Goal: Task Accomplishment & Management: Complete application form

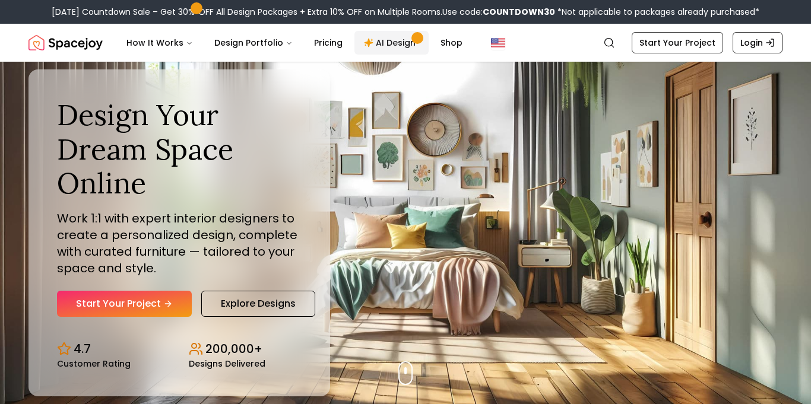
click at [388, 51] on link "AI Design" at bounding box center [391, 43] width 74 height 24
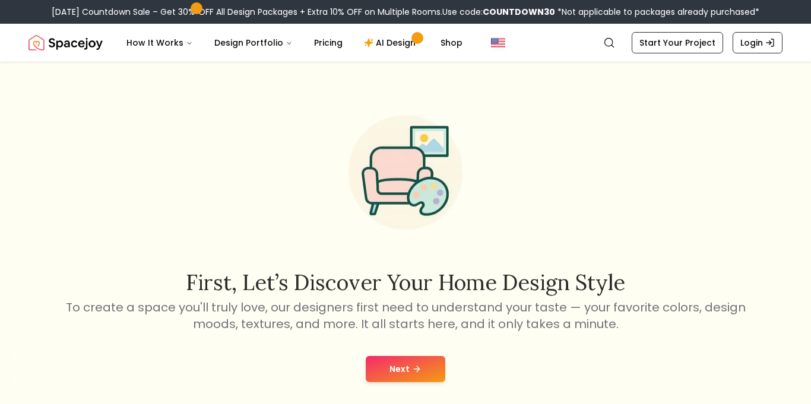
click at [424, 364] on button "Next" at bounding box center [406, 369] width 80 height 26
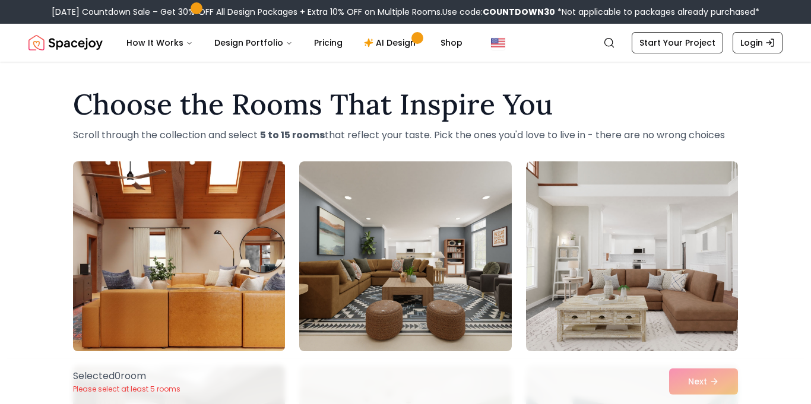
click at [165, 284] on img at bounding box center [179, 256] width 223 height 199
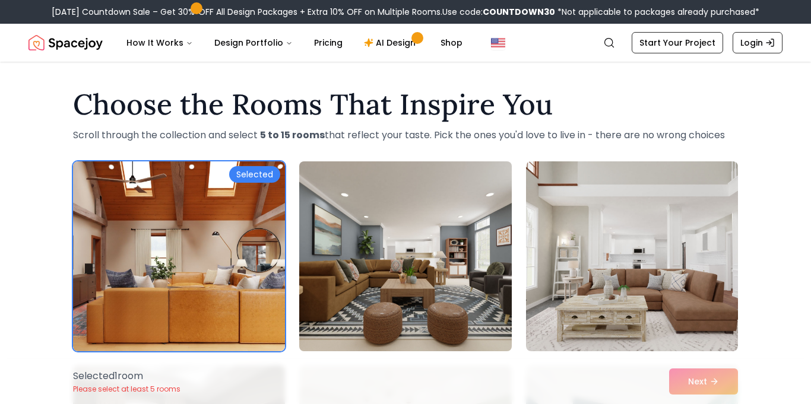
click at [420, 297] on img at bounding box center [405, 256] width 223 height 199
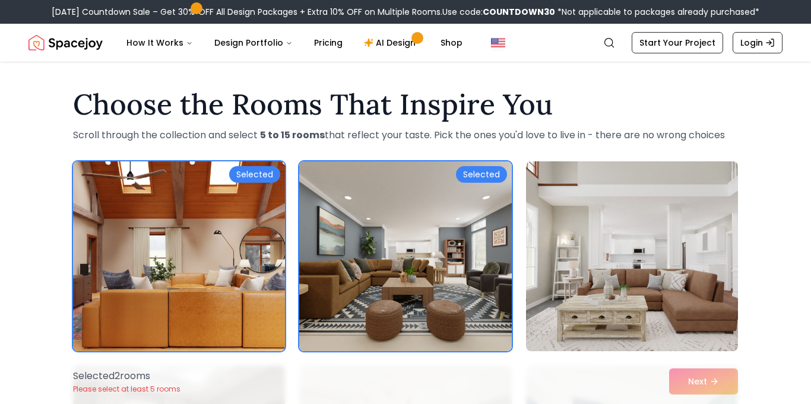
click at [267, 291] on img at bounding box center [179, 256] width 223 height 199
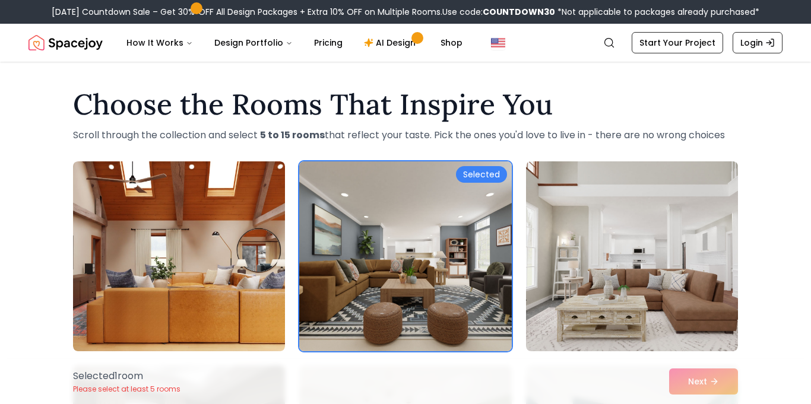
click at [421, 296] on img at bounding box center [405, 256] width 223 height 199
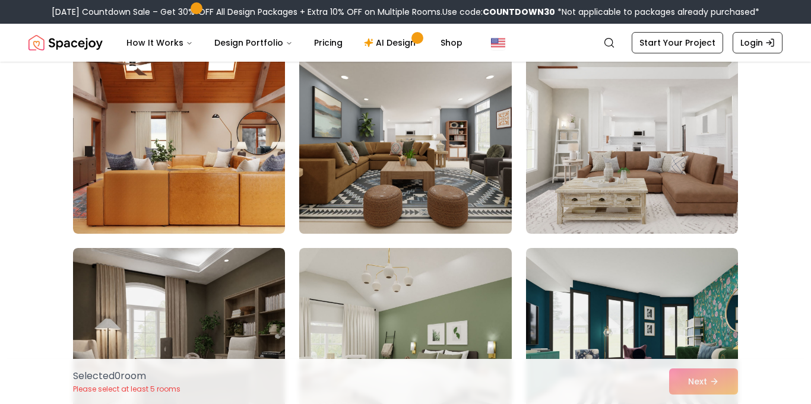
scroll to position [167, 0]
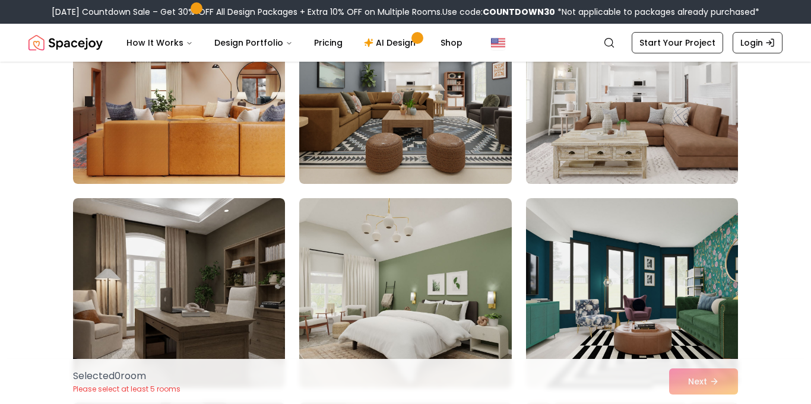
click at [623, 123] on img at bounding box center [632, 88] width 223 height 199
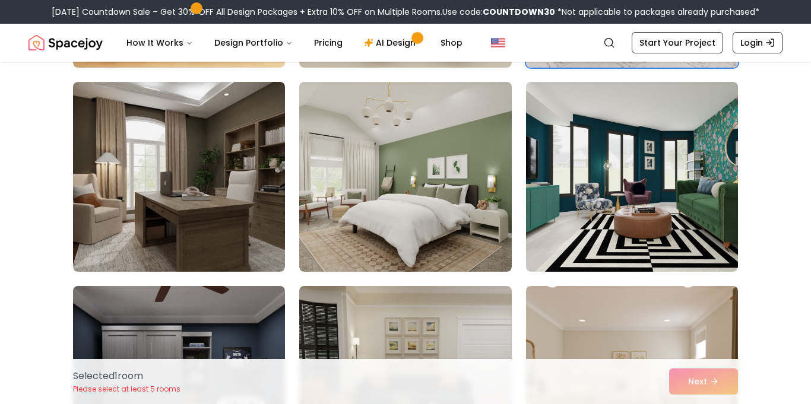
scroll to position [288, 0]
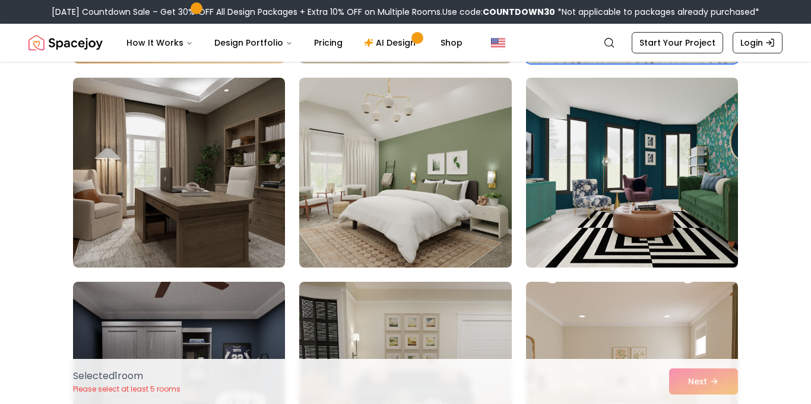
click at [566, 200] on img at bounding box center [632, 172] width 223 height 199
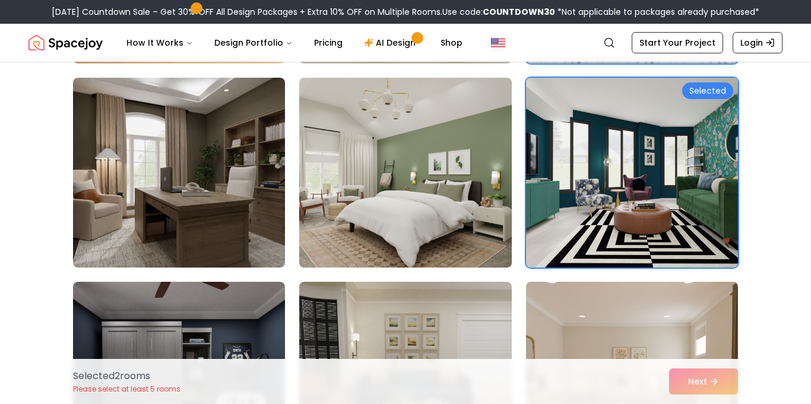
click at [461, 190] on img at bounding box center [405, 172] width 223 height 199
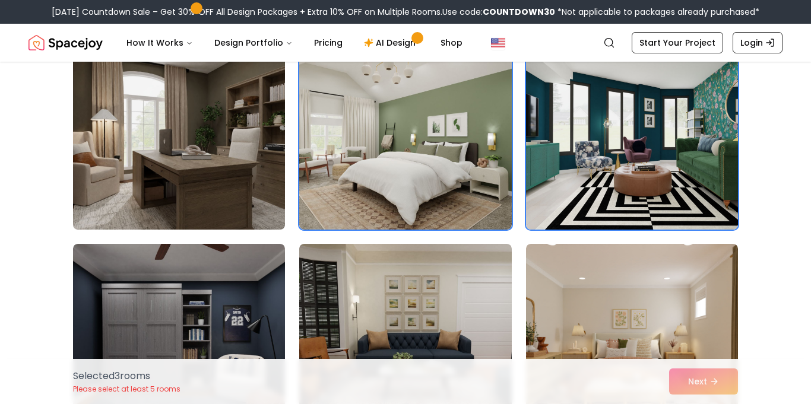
scroll to position [327, 0]
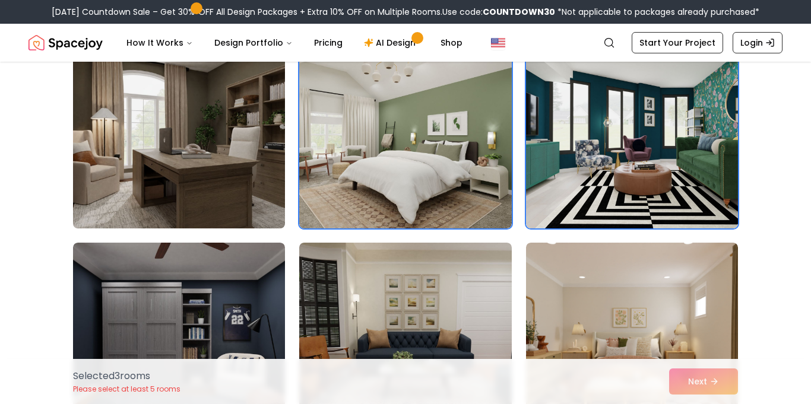
click at [246, 187] on img at bounding box center [179, 133] width 223 height 199
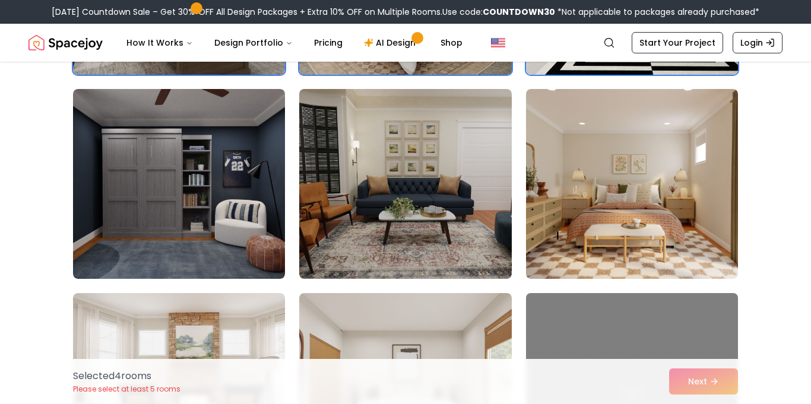
scroll to position [522, 0]
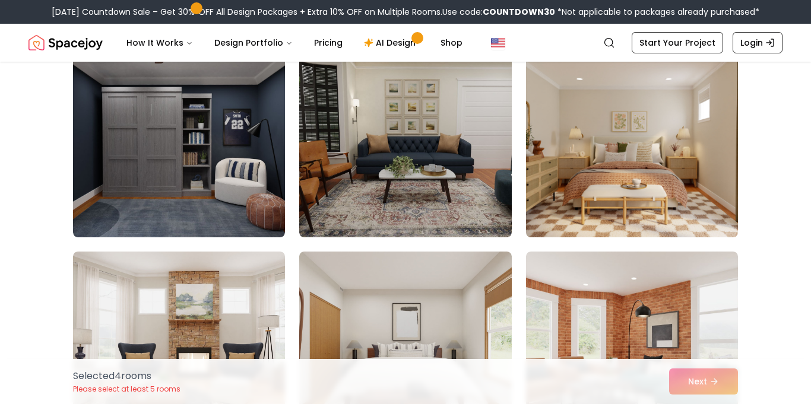
click at [649, 190] on img at bounding box center [632, 142] width 223 height 199
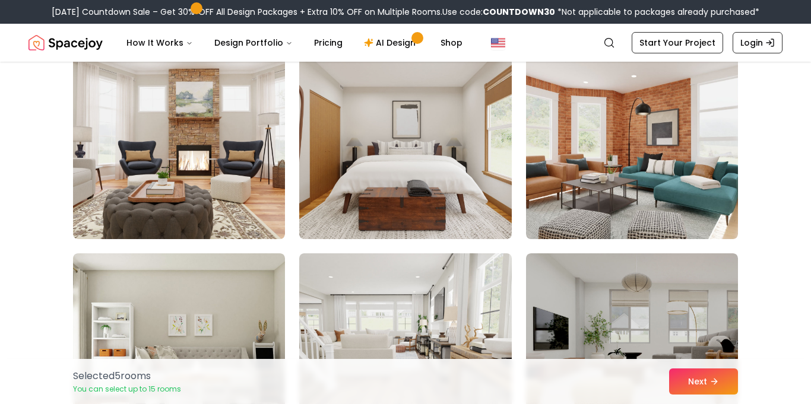
scroll to position [727, 0]
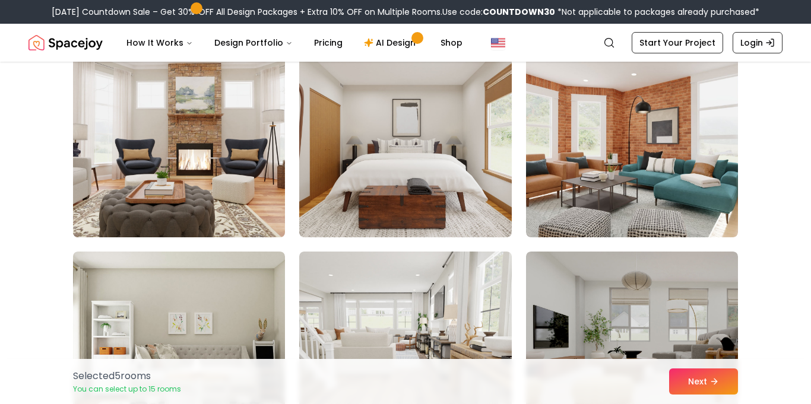
click at [204, 161] on img at bounding box center [179, 142] width 223 height 199
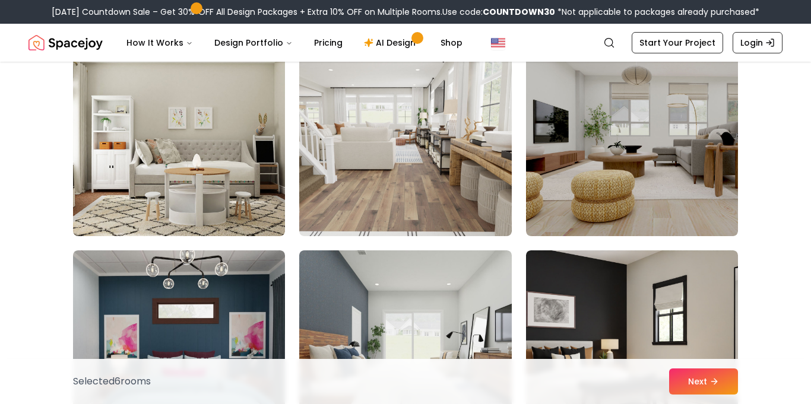
scroll to position [929, 0]
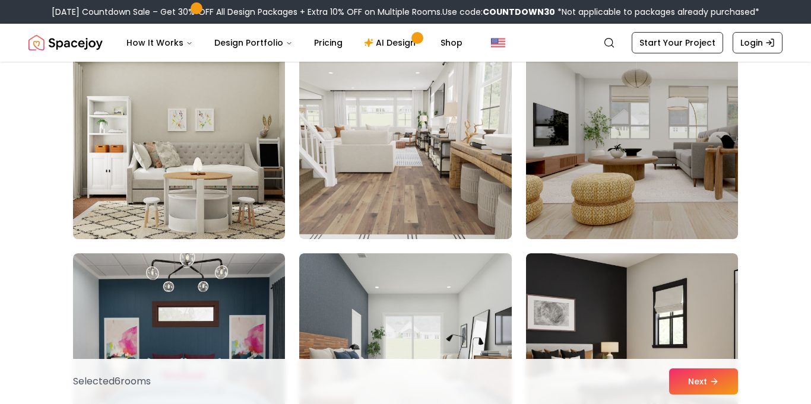
click at [196, 148] on img at bounding box center [179, 144] width 223 height 199
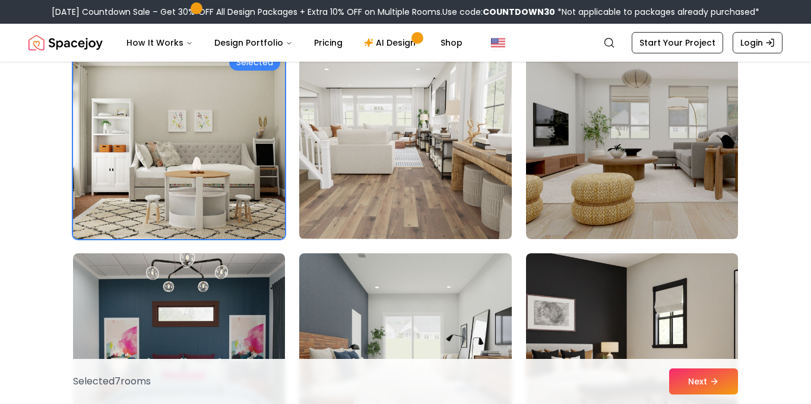
click at [384, 175] on img at bounding box center [405, 144] width 223 height 199
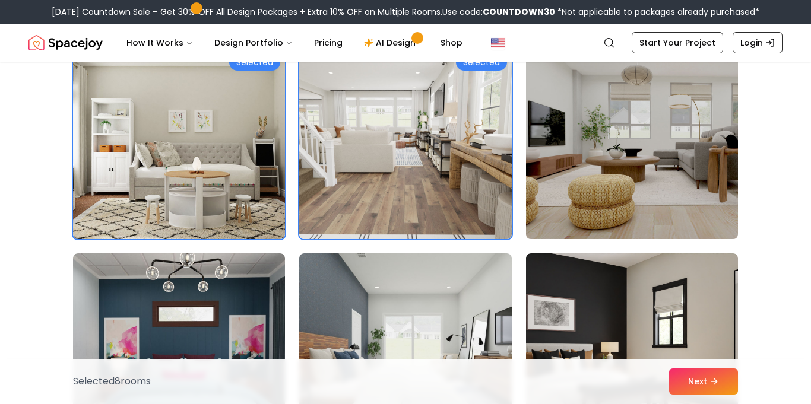
click at [715, 144] on img at bounding box center [632, 144] width 223 height 199
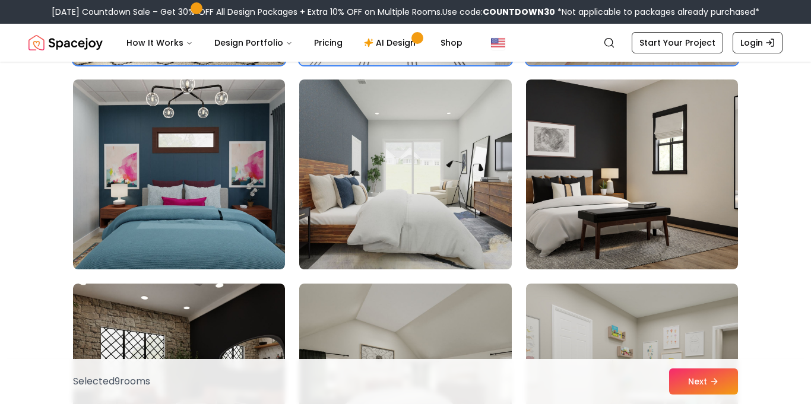
scroll to position [1102, 0]
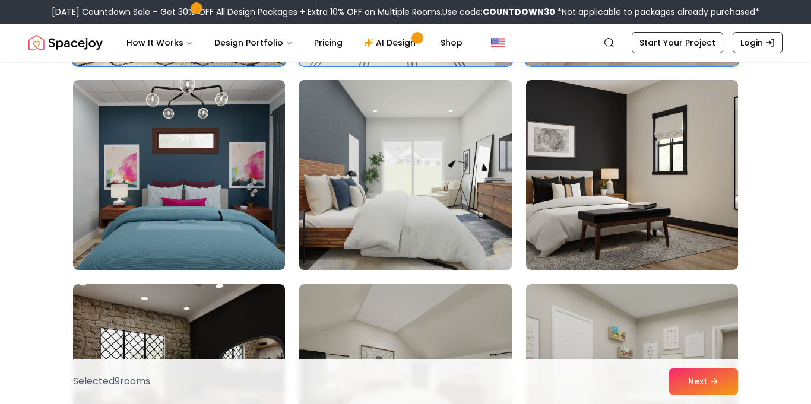
click at [434, 174] on img at bounding box center [405, 174] width 223 height 199
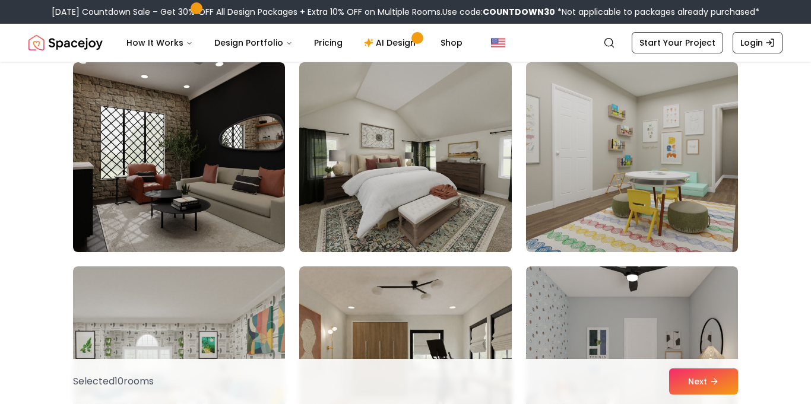
scroll to position [1325, 0]
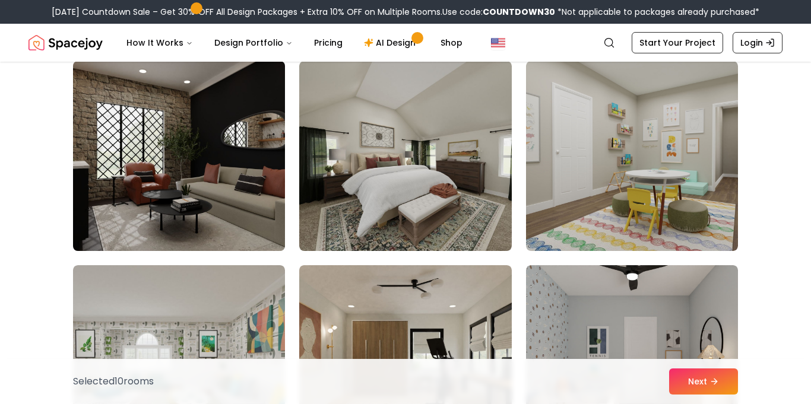
click at [243, 176] on img at bounding box center [179, 155] width 223 height 199
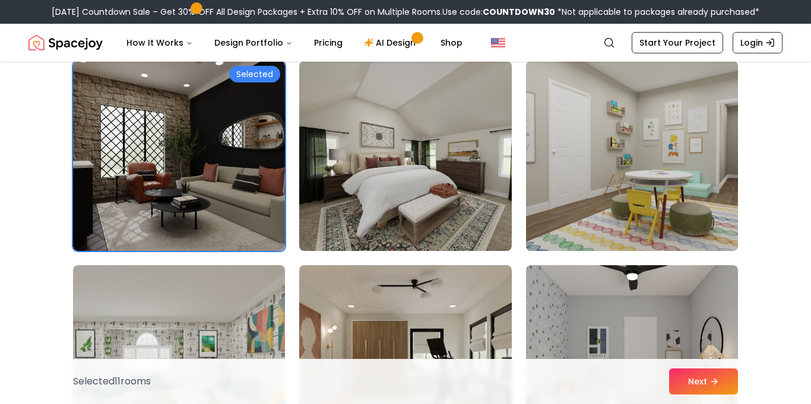
click at [617, 188] on img at bounding box center [632, 155] width 223 height 199
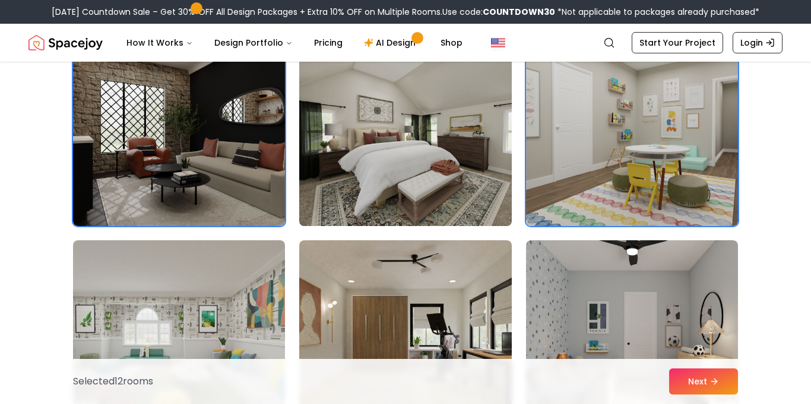
click at [448, 163] on img at bounding box center [405, 130] width 223 height 199
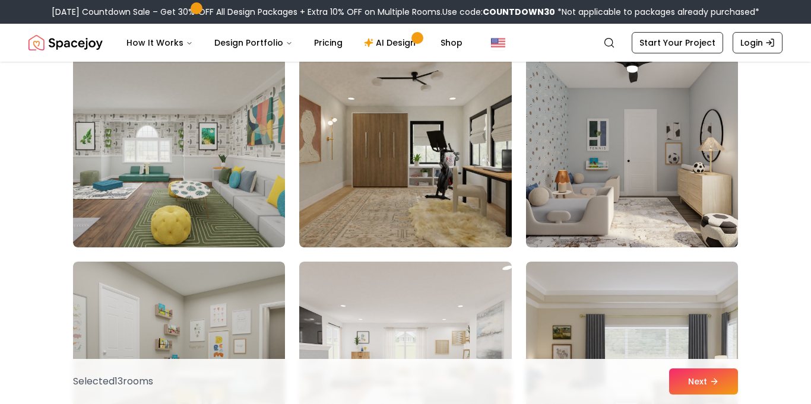
scroll to position [1536, 0]
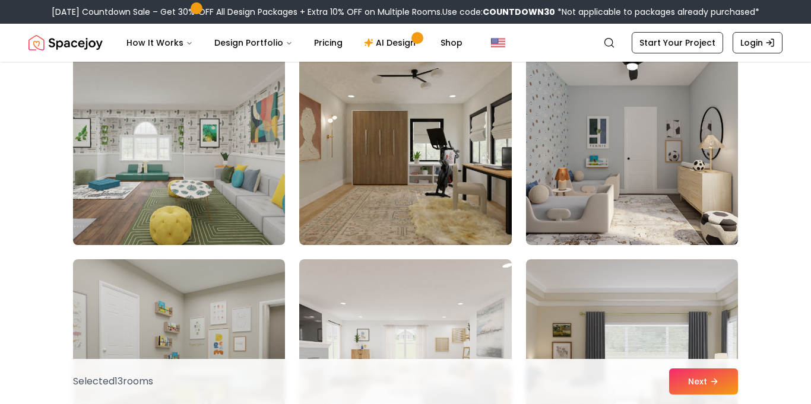
click at [221, 187] on img at bounding box center [179, 149] width 223 height 199
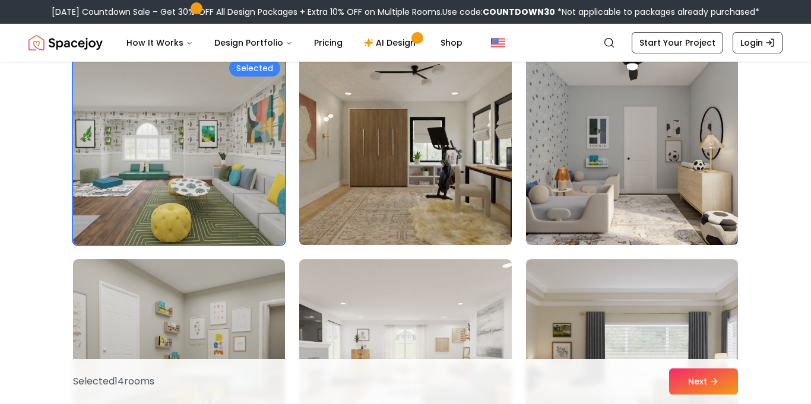
click at [496, 165] on img at bounding box center [405, 149] width 223 height 199
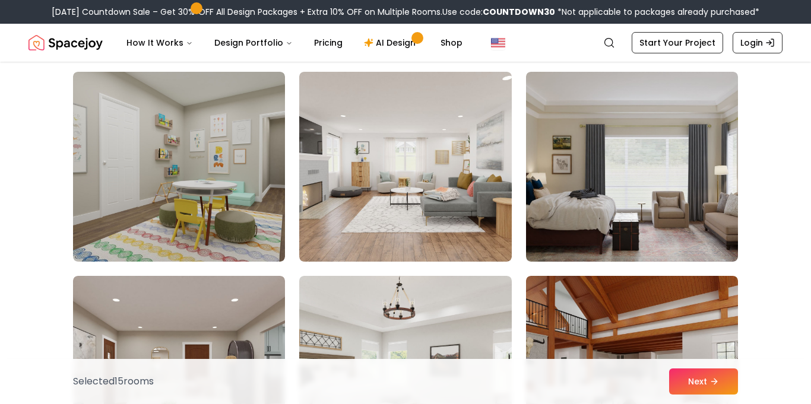
scroll to position [1694, 0]
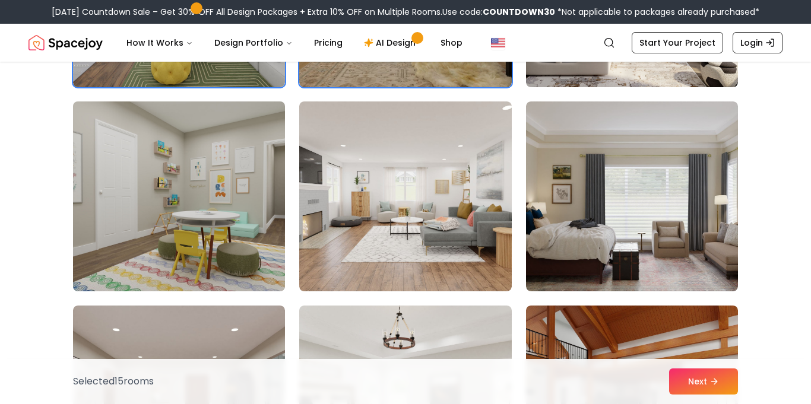
click at [235, 196] on img at bounding box center [179, 196] width 223 height 199
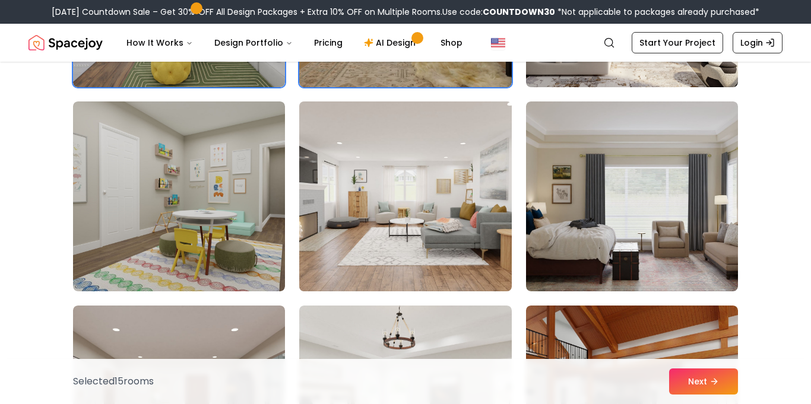
click at [491, 215] on img at bounding box center [405, 196] width 223 height 199
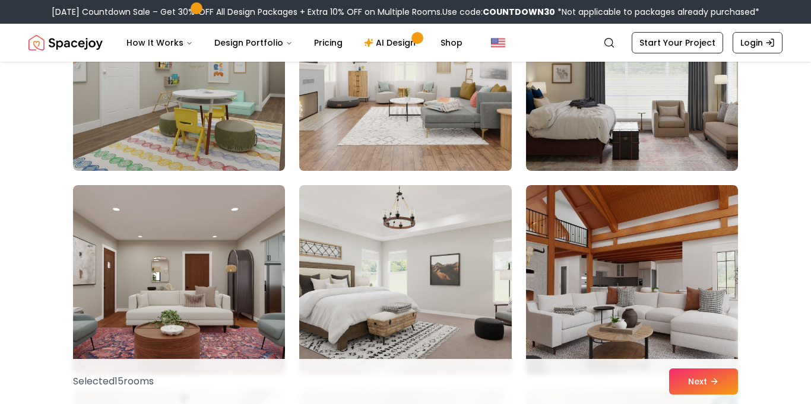
scroll to position [1803, 0]
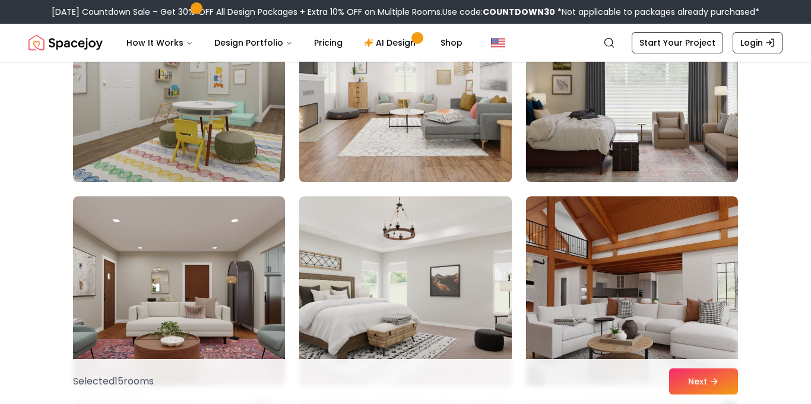
click at [442, 126] on img at bounding box center [405, 87] width 223 height 199
click at [360, 133] on img at bounding box center [405, 87] width 223 height 199
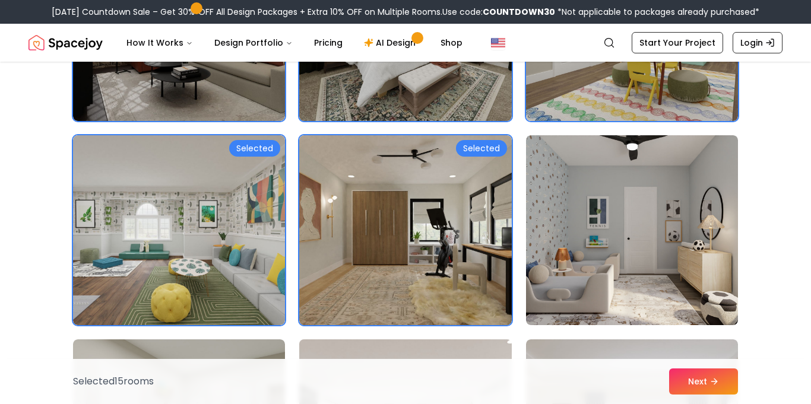
scroll to position [1456, 0]
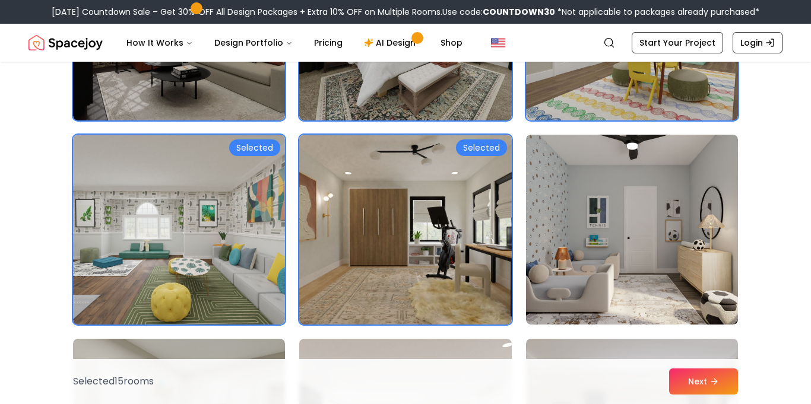
click at [358, 202] on img at bounding box center [405, 229] width 223 height 199
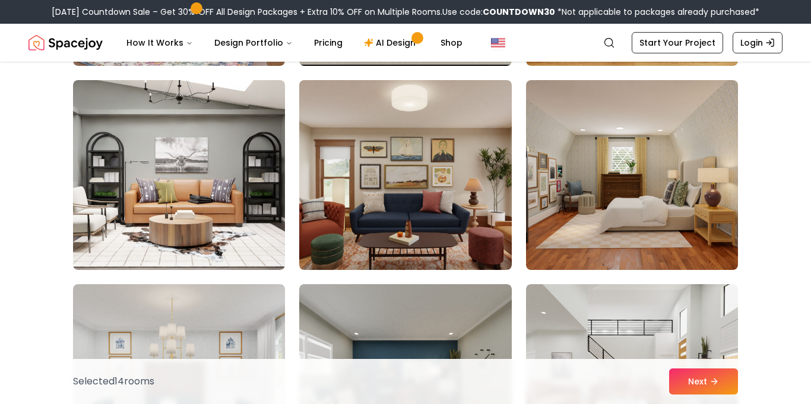
scroll to position [6411, 0]
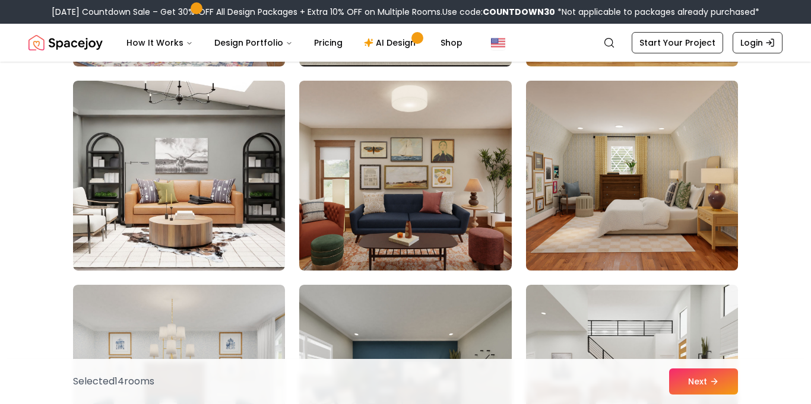
click at [582, 220] on img at bounding box center [632, 175] width 223 height 199
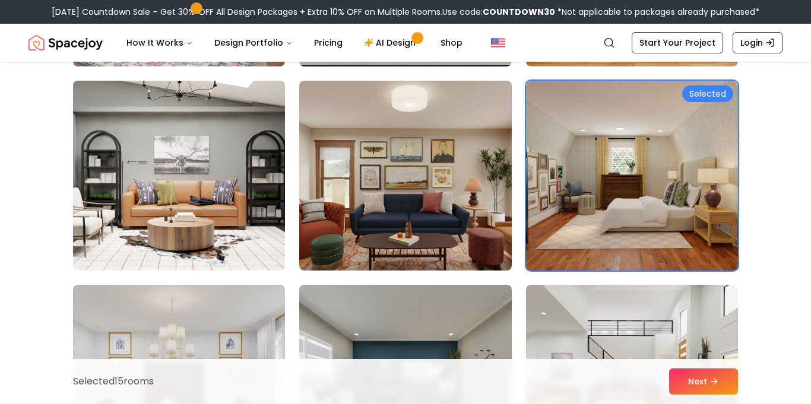
click at [265, 237] on img at bounding box center [179, 175] width 223 height 199
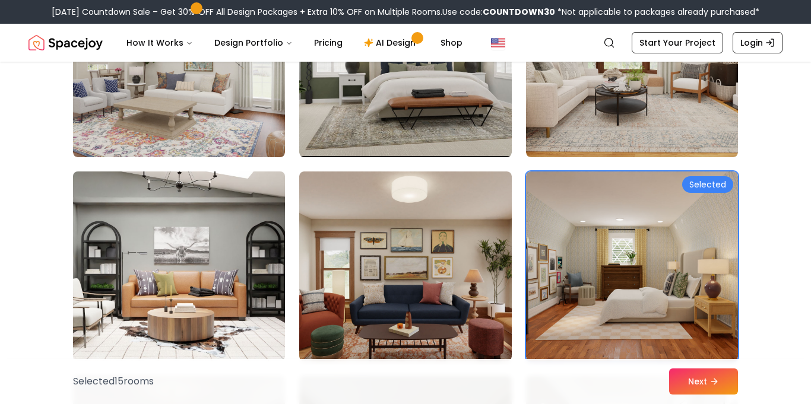
scroll to position [6360, 0]
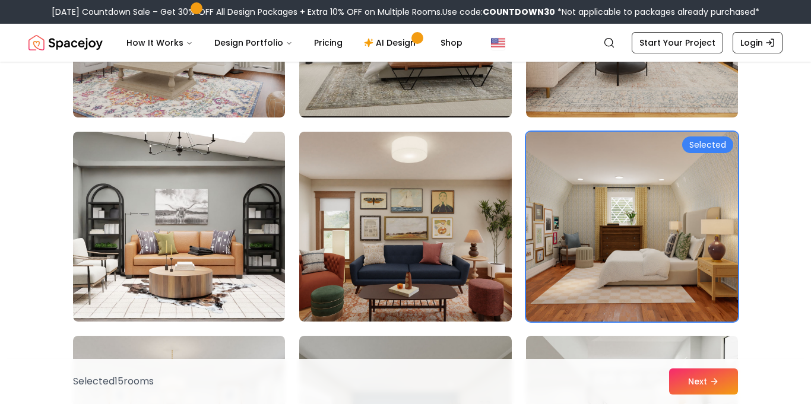
click at [577, 256] on img at bounding box center [632, 226] width 223 height 199
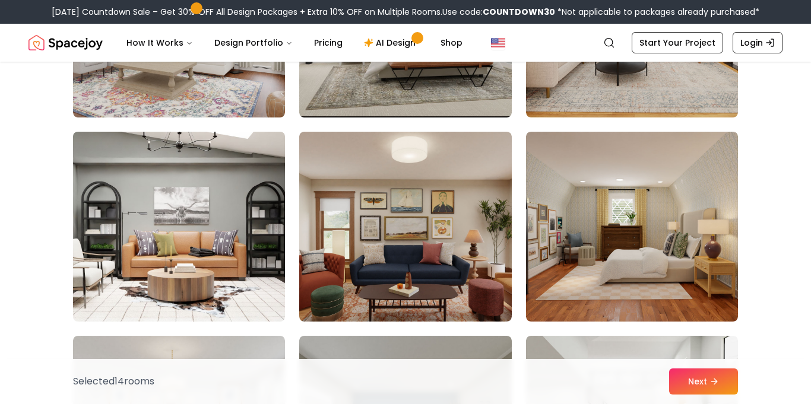
click at [234, 215] on img at bounding box center [179, 226] width 223 height 199
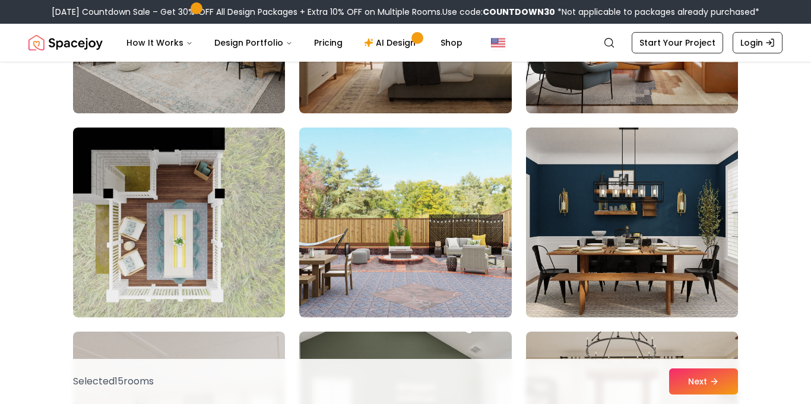
scroll to position [5955, 0]
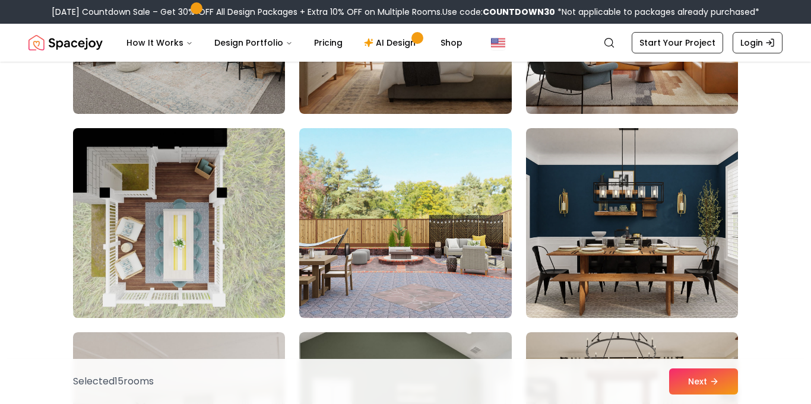
click at [256, 214] on img at bounding box center [179, 222] width 223 height 199
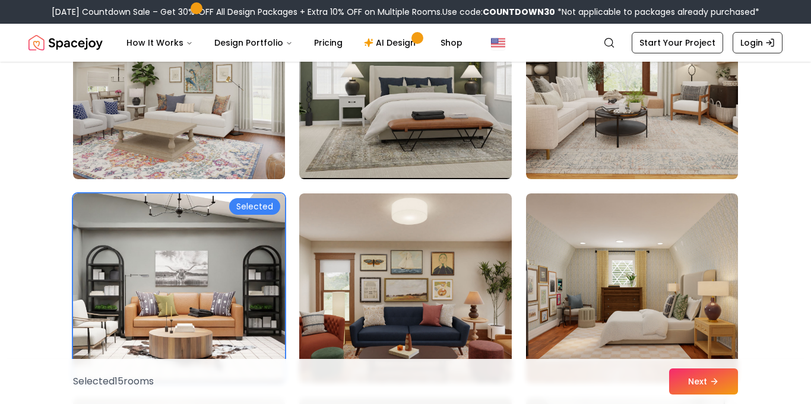
scroll to position [6385, 0]
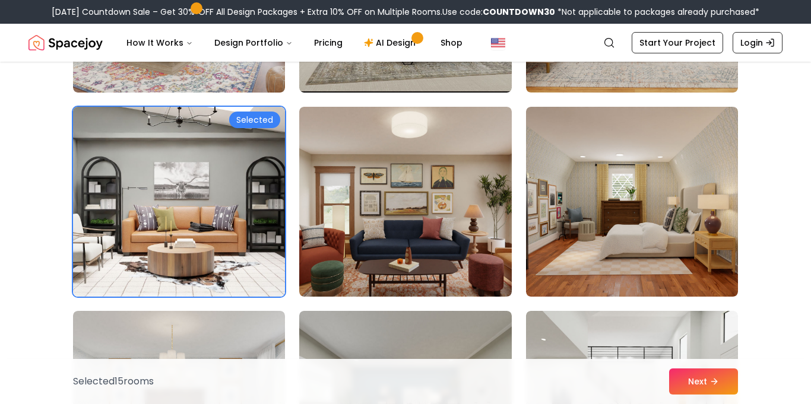
click at [205, 125] on img at bounding box center [179, 201] width 223 height 199
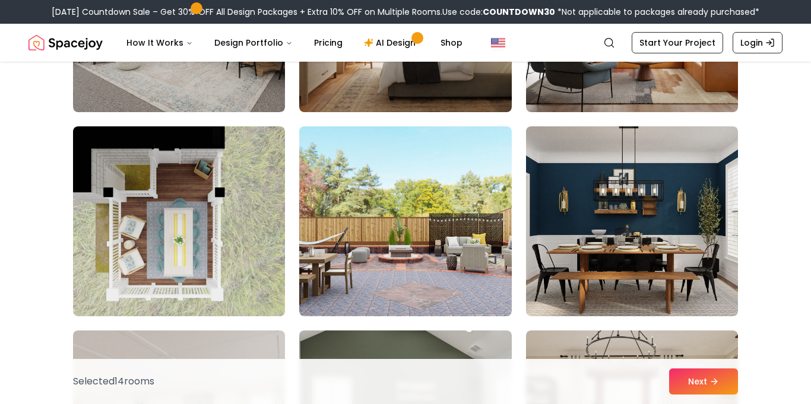
scroll to position [5948, 0]
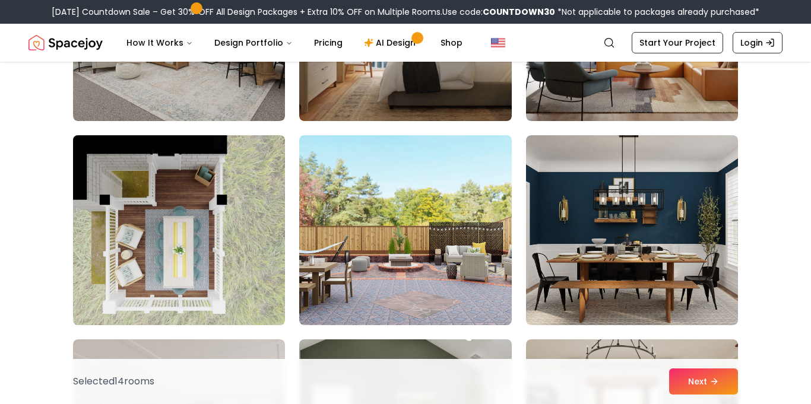
click at [215, 146] on img at bounding box center [179, 230] width 223 height 199
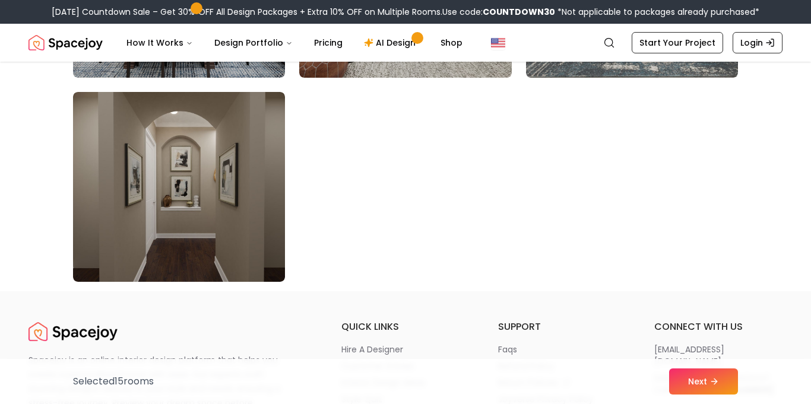
scroll to position [6892, 0]
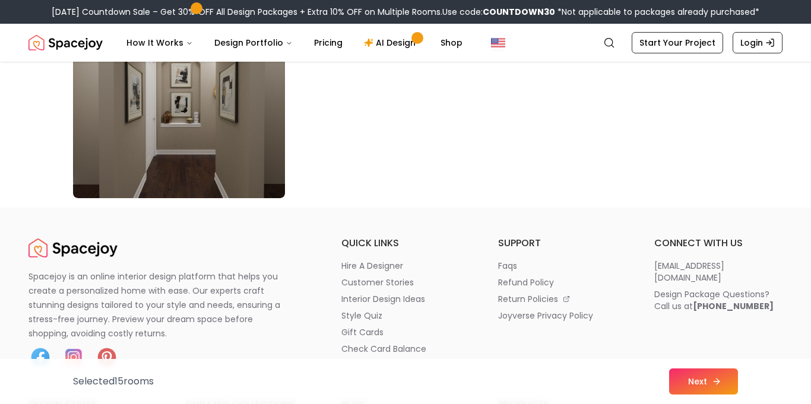
click at [708, 377] on button "Next" at bounding box center [703, 382] width 69 height 26
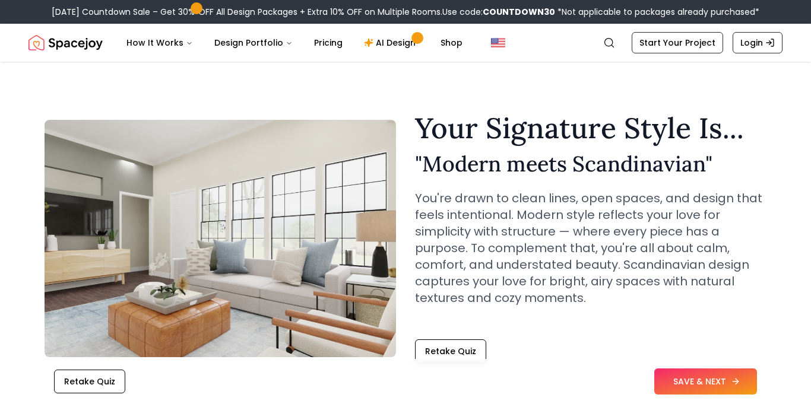
click at [700, 372] on button "SAVE & NEXT" at bounding box center [705, 382] width 103 height 26
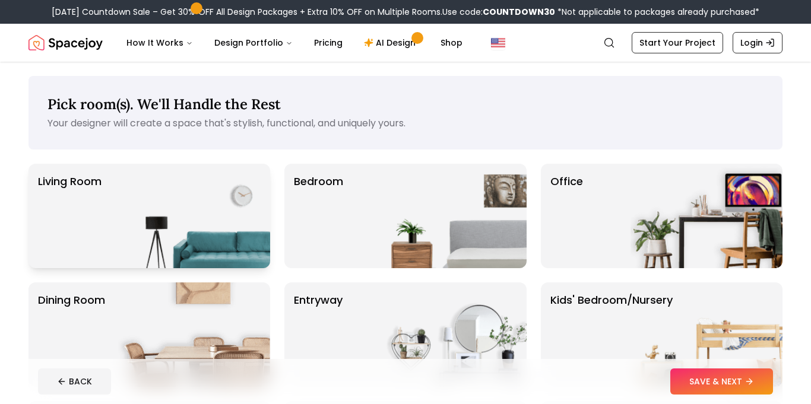
click at [239, 219] on img at bounding box center [194, 216] width 152 height 104
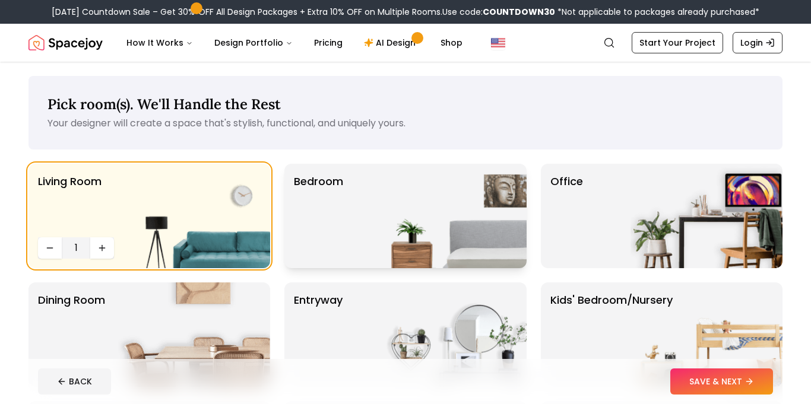
click at [359, 232] on div "Bedroom" at bounding box center [405, 216] width 242 height 104
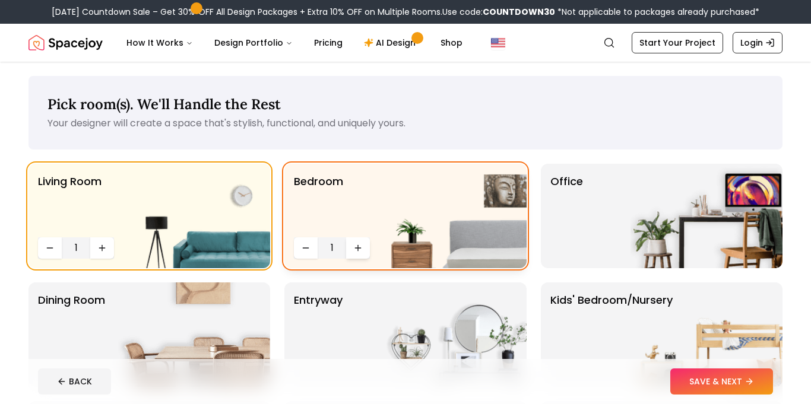
click at [363, 246] on icon "Increase quantity" at bounding box center [357, 247] width 9 height 9
click at [363, 249] on icon "Increase quantity" at bounding box center [357, 247] width 9 height 9
click at [583, 220] on div "Office" at bounding box center [662, 216] width 242 height 104
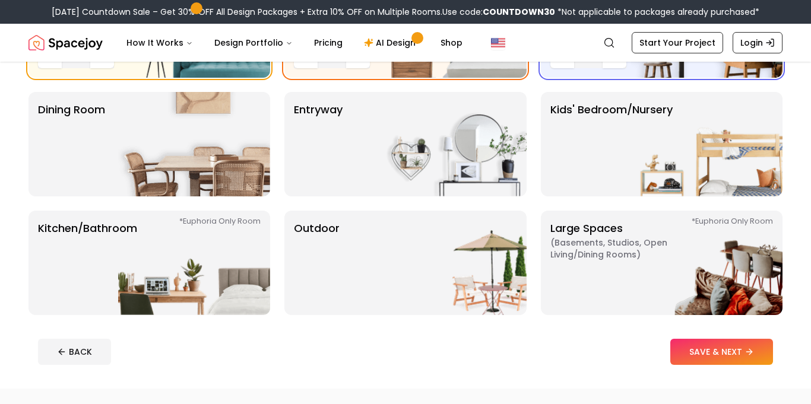
scroll to position [189, 0]
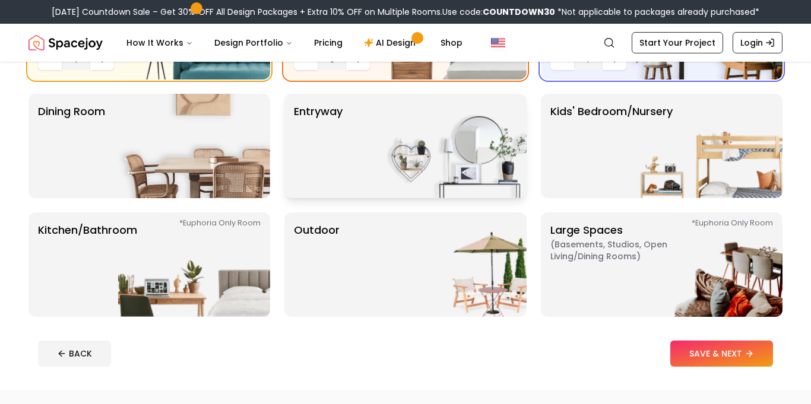
click at [412, 163] on img at bounding box center [451, 146] width 152 height 104
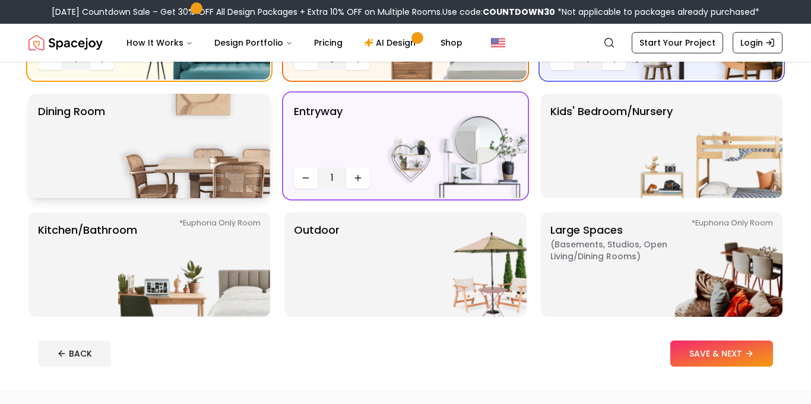
click at [151, 172] on img at bounding box center [194, 146] width 152 height 104
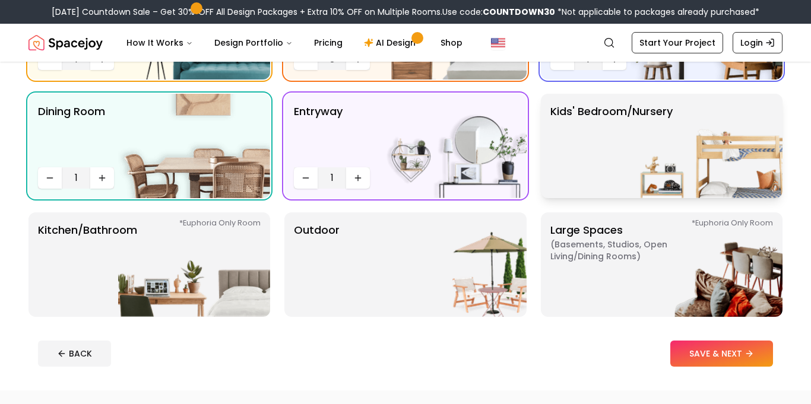
click at [586, 150] on p "Kids' Bedroom/Nursery" at bounding box center [611, 145] width 122 height 85
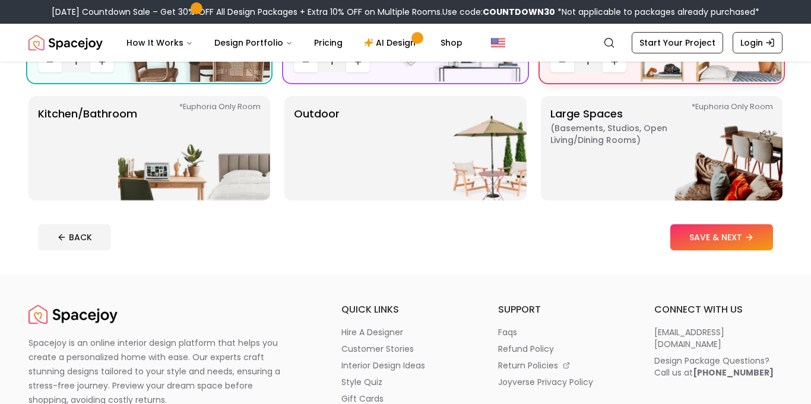
scroll to position [303, 0]
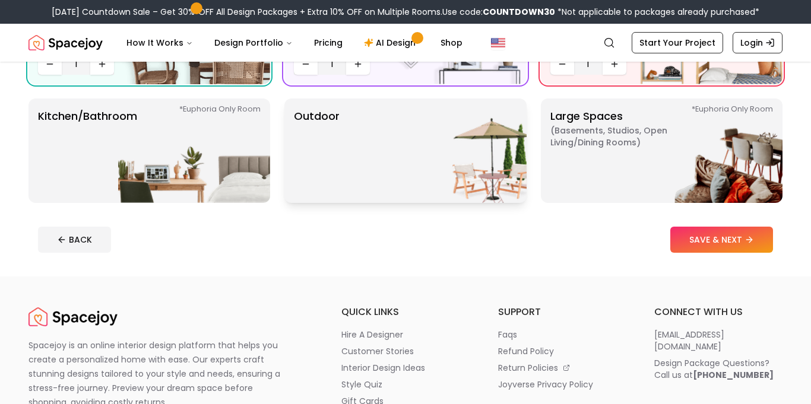
click at [438, 136] on img at bounding box center [451, 151] width 152 height 104
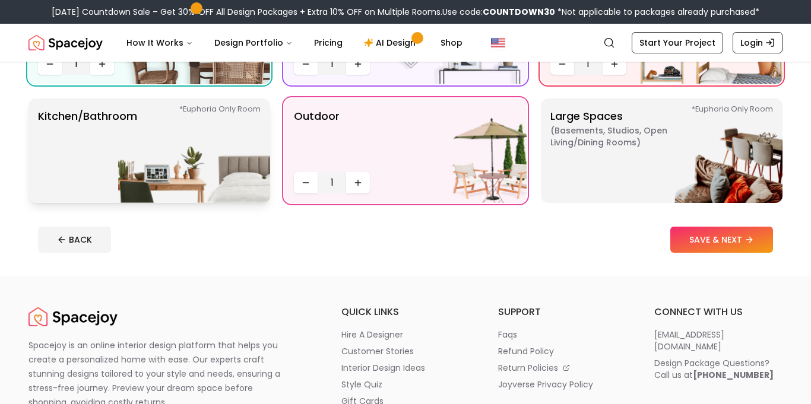
click at [120, 134] on img at bounding box center [194, 151] width 152 height 104
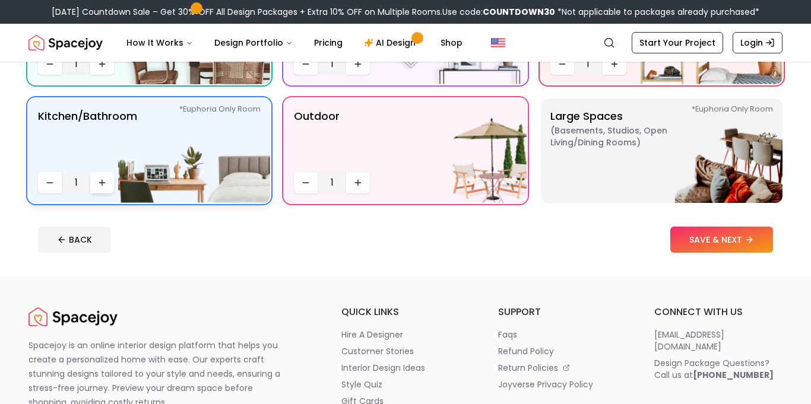
click at [103, 177] on button "Increase quantity" at bounding box center [102, 182] width 24 height 21
click at [712, 243] on button "SAVE & NEXT" at bounding box center [721, 240] width 103 height 26
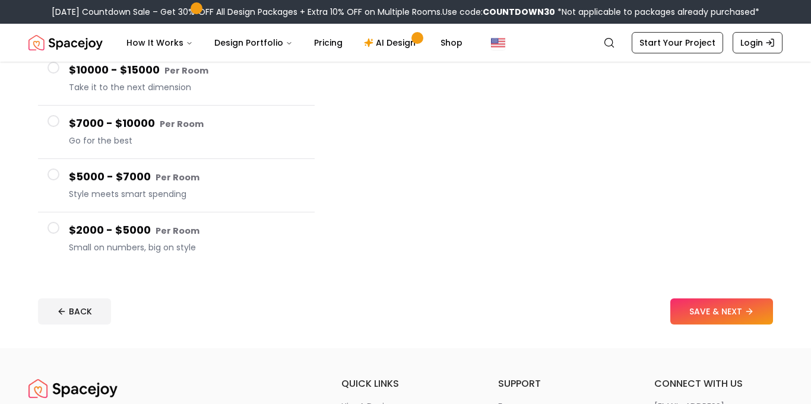
scroll to position [158, 0]
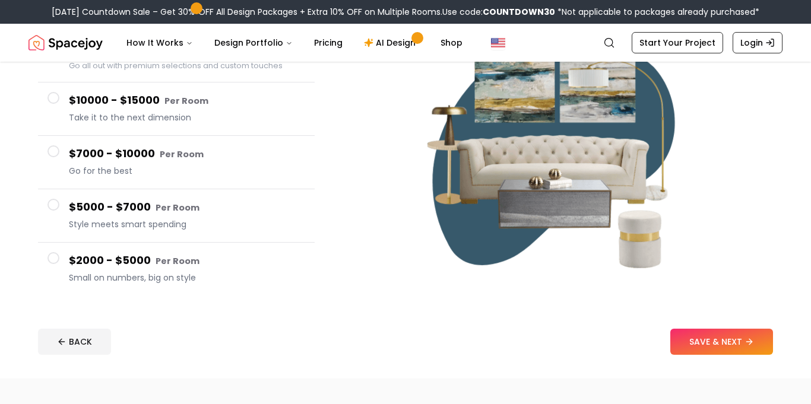
click at [84, 266] on h4 "$2000 - $5000 Per Room" at bounding box center [187, 260] width 236 height 17
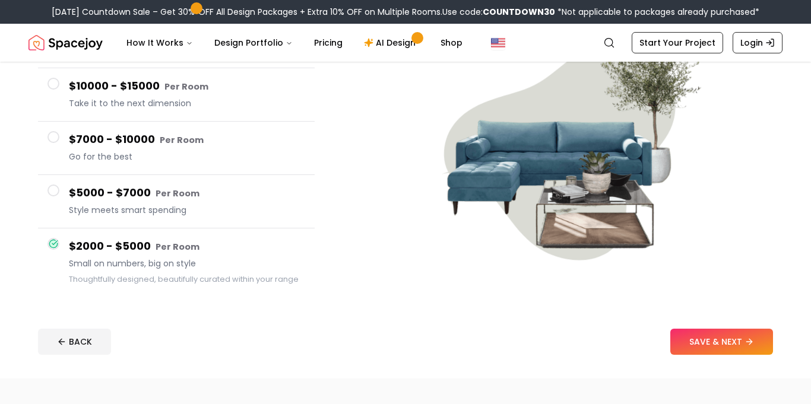
click at [131, 202] on div "$5000 - $7000 Per Room Style meets smart spending" at bounding box center [187, 202] width 236 height 34
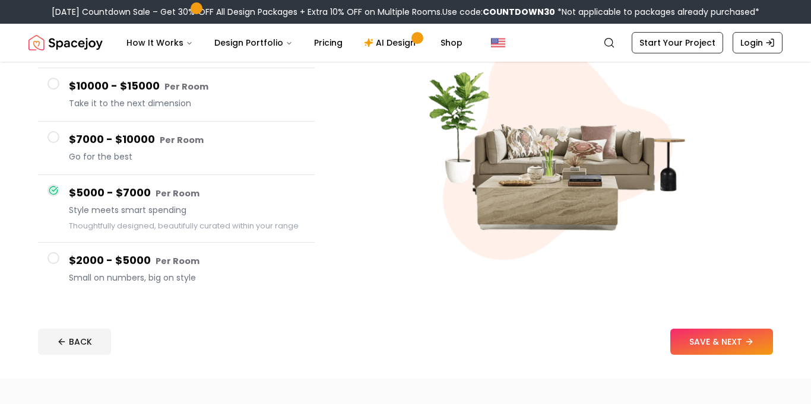
click at [160, 140] on small "Per Room" at bounding box center [182, 140] width 44 height 12
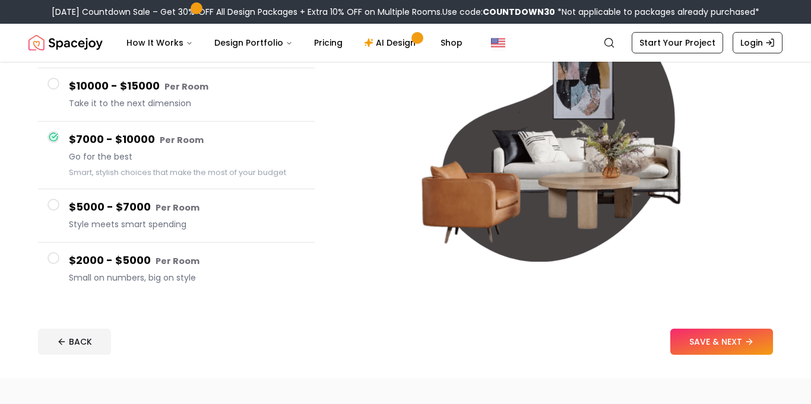
click at [169, 97] on span "Take it to the next dimension" at bounding box center [187, 103] width 236 height 12
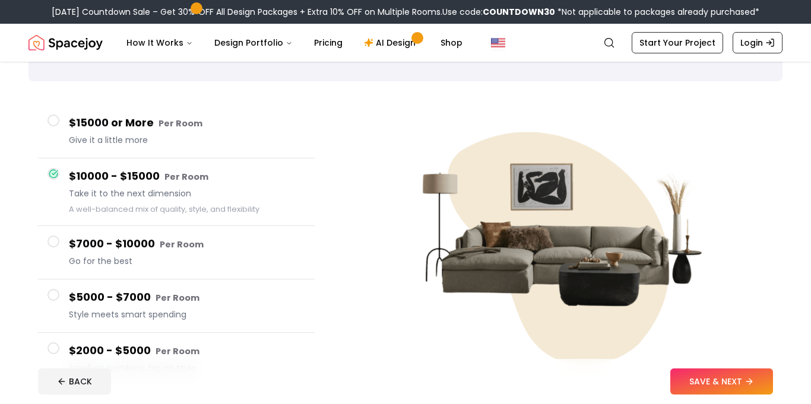
scroll to position [61, 0]
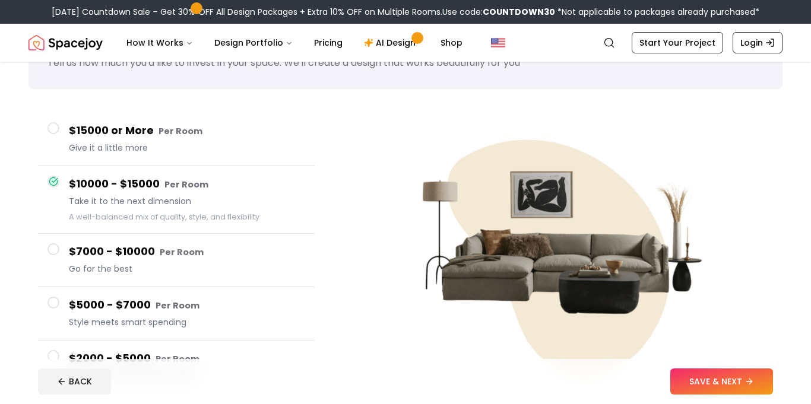
click at [169, 126] on small "Per Room" at bounding box center [180, 131] width 44 height 12
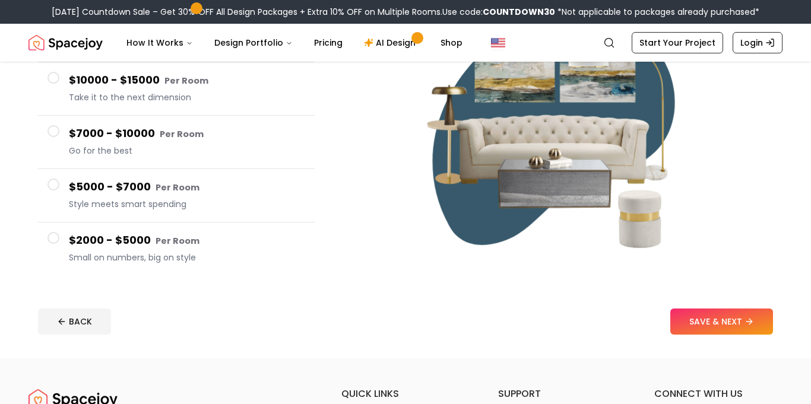
scroll to position [188, 0]
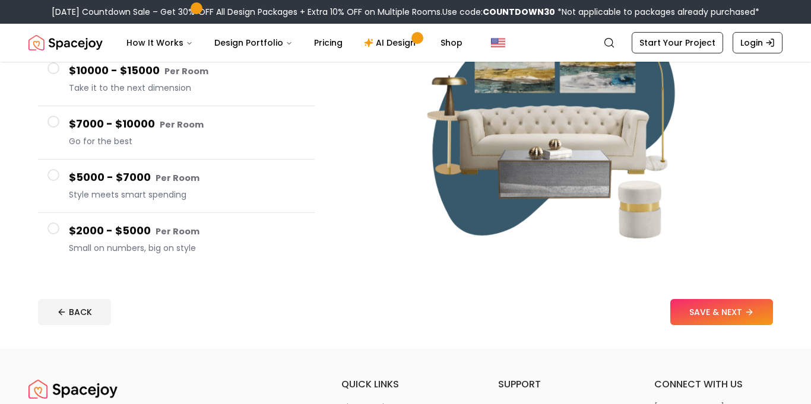
click at [162, 240] on div "$2000 - $5000 Per Room Small on numbers, big on style" at bounding box center [187, 240] width 236 height 34
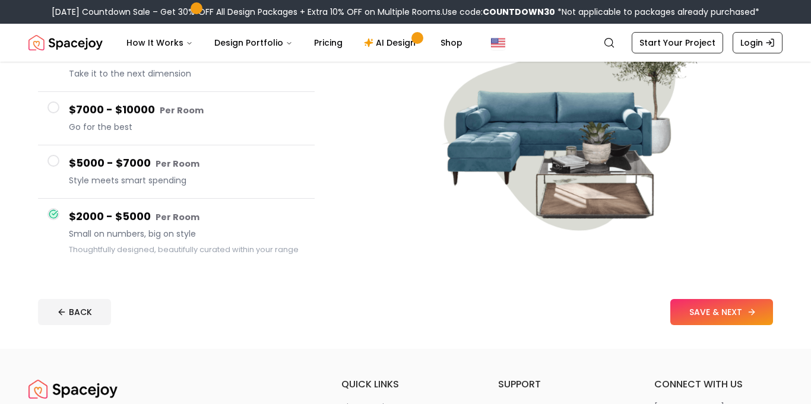
click at [742, 303] on button "SAVE & NEXT" at bounding box center [721, 312] width 103 height 26
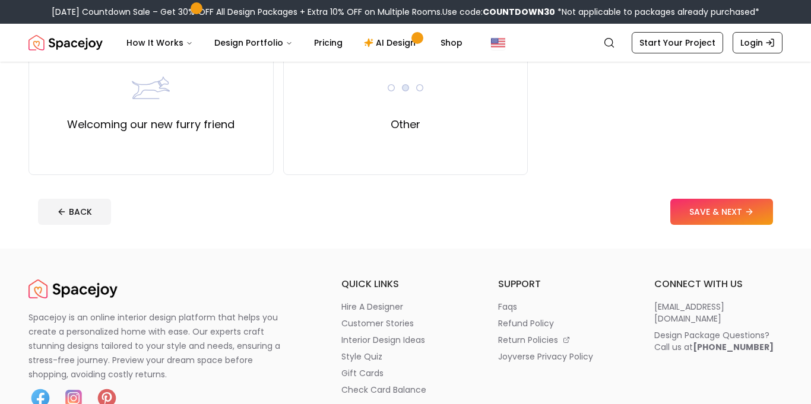
scroll to position [622, 0]
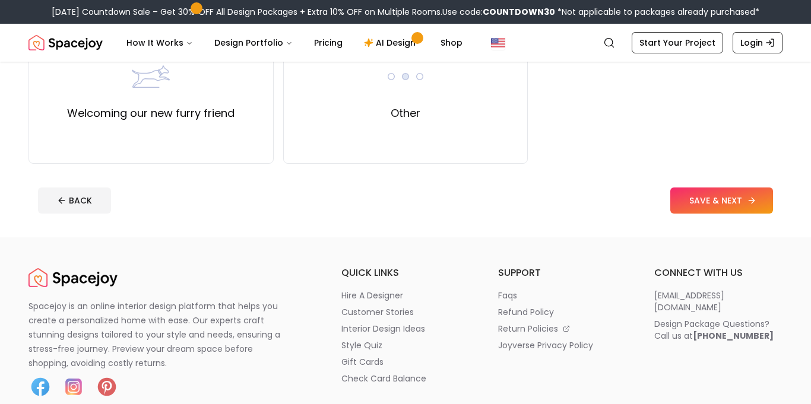
click at [714, 190] on button "SAVE & NEXT" at bounding box center [721, 201] width 103 height 26
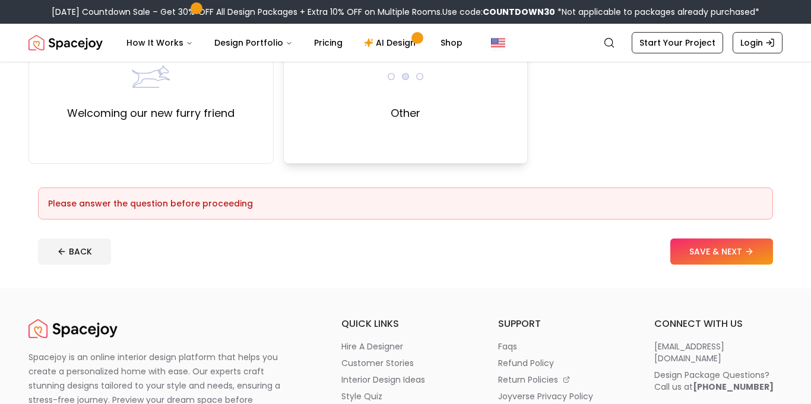
click at [501, 116] on div "Other" at bounding box center [405, 89] width 245 height 148
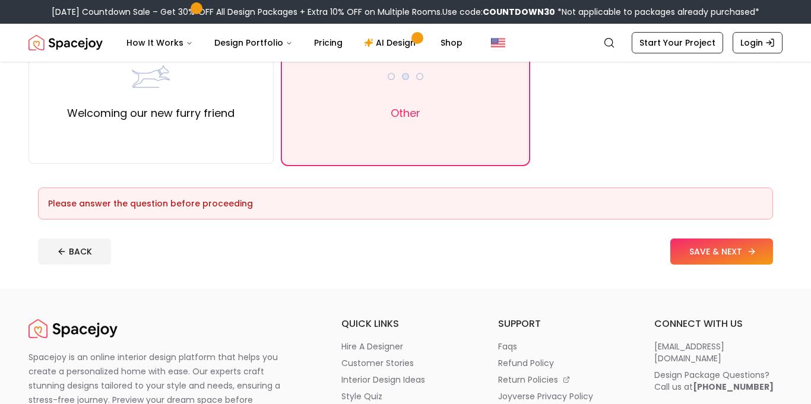
click at [674, 256] on button "SAVE & NEXT" at bounding box center [721, 252] width 103 height 26
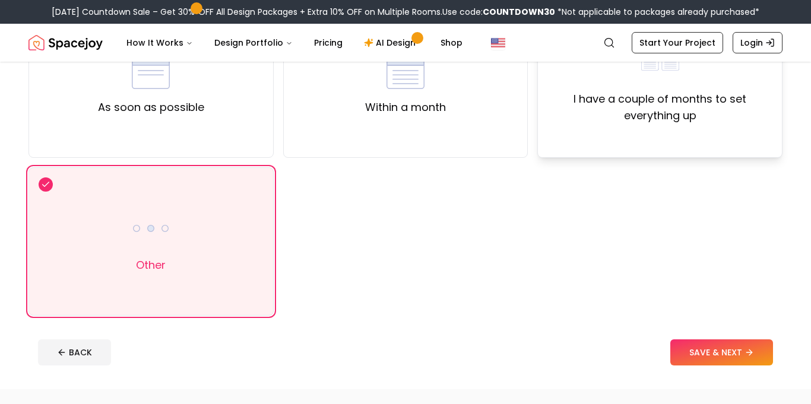
scroll to position [150, 0]
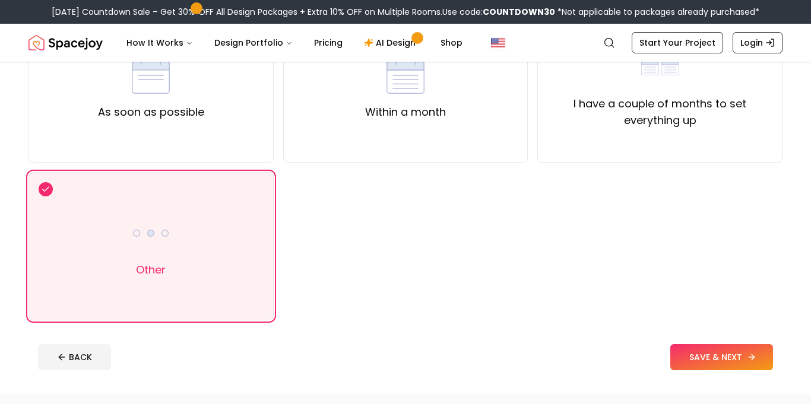
click at [692, 351] on button "SAVE & NEXT" at bounding box center [721, 357] width 103 height 26
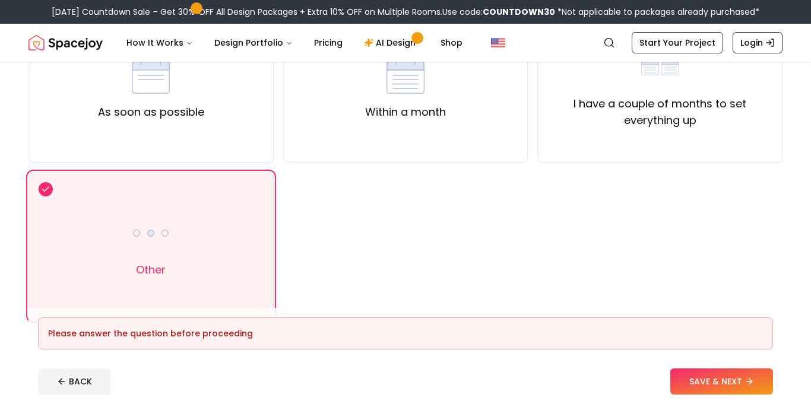
click at [177, 231] on div "Other" at bounding box center [150, 246] width 245 height 148
click at [694, 386] on button "SAVE & NEXT" at bounding box center [721, 382] width 103 height 26
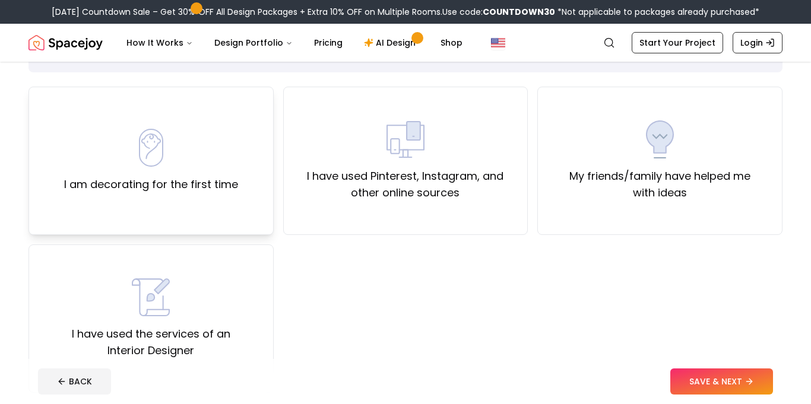
scroll to position [77, 0]
click at [421, 199] on label "I have used Pinterest, Instagram, and other online sources" at bounding box center [405, 185] width 225 height 33
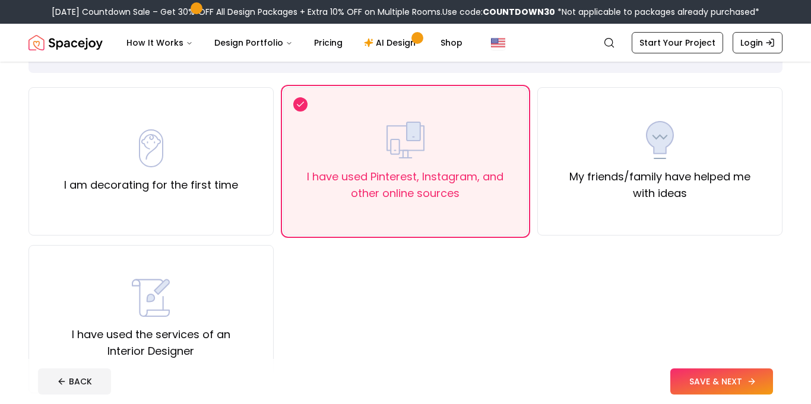
click at [680, 375] on button "SAVE & NEXT" at bounding box center [721, 382] width 103 height 26
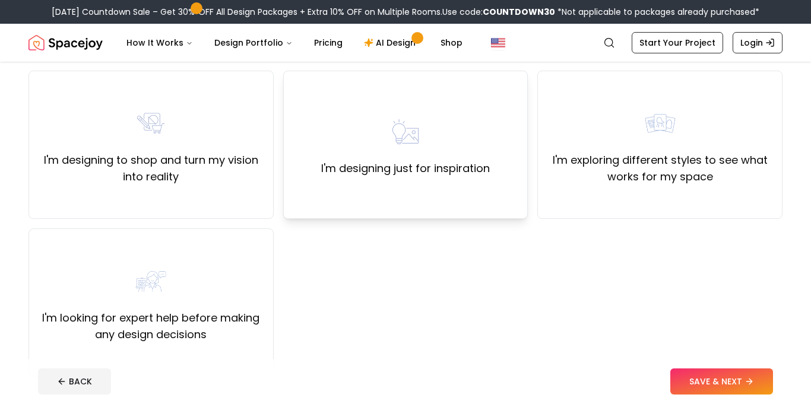
scroll to position [97, 0]
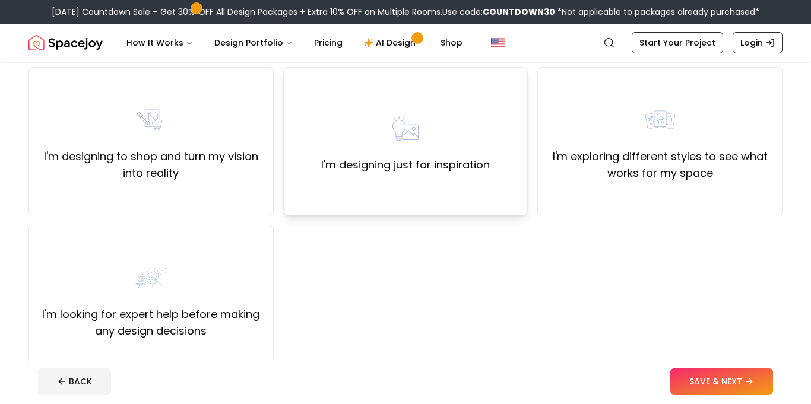
click at [414, 135] on img at bounding box center [405, 128] width 38 height 38
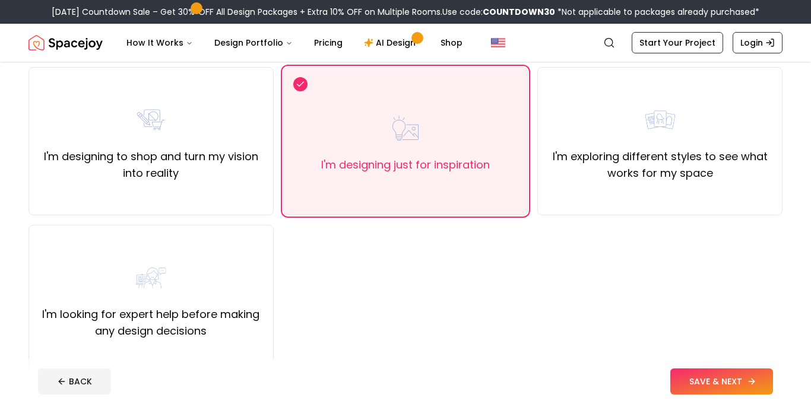
click at [698, 385] on button "SAVE & NEXT" at bounding box center [721, 382] width 103 height 26
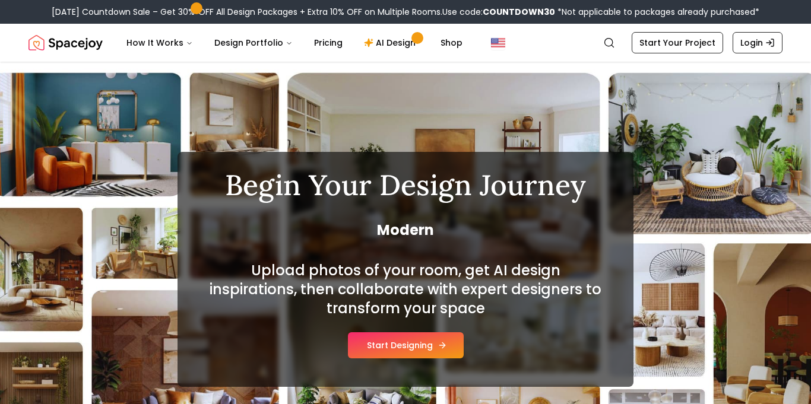
click at [419, 340] on button "Start Designing" at bounding box center [406, 345] width 116 height 26
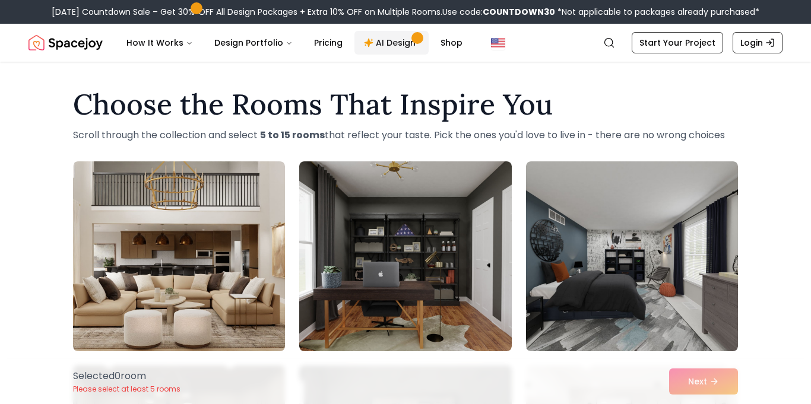
click at [387, 41] on link "AI Design" at bounding box center [391, 43] width 74 height 24
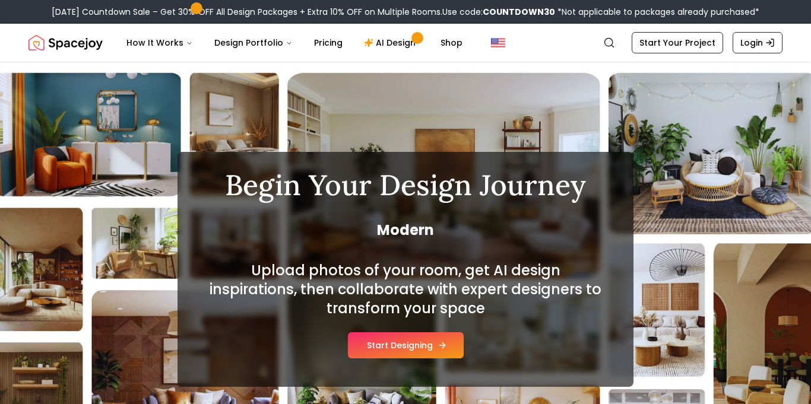
click at [406, 351] on button "Start Designing" at bounding box center [406, 345] width 116 height 26
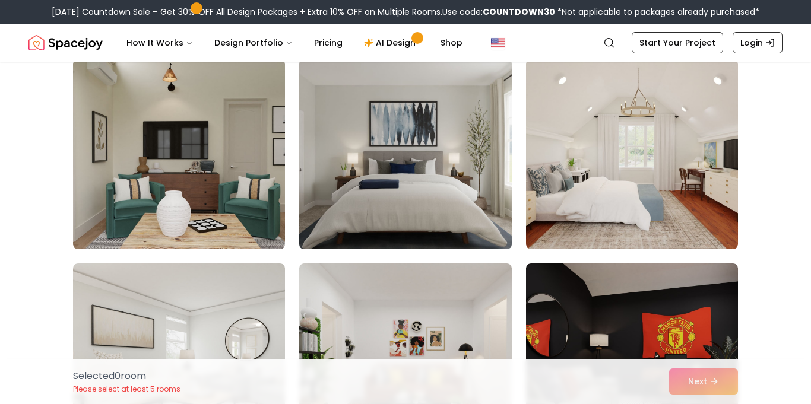
scroll to position [102, 0]
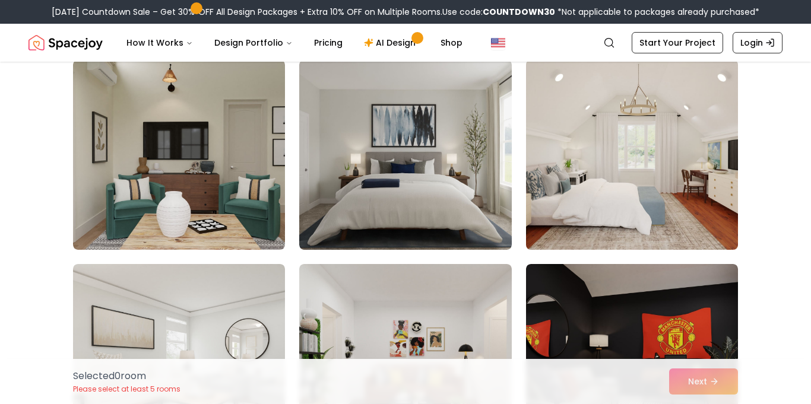
click at [608, 153] on img at bounding box center [632, 154] width 223 height 199
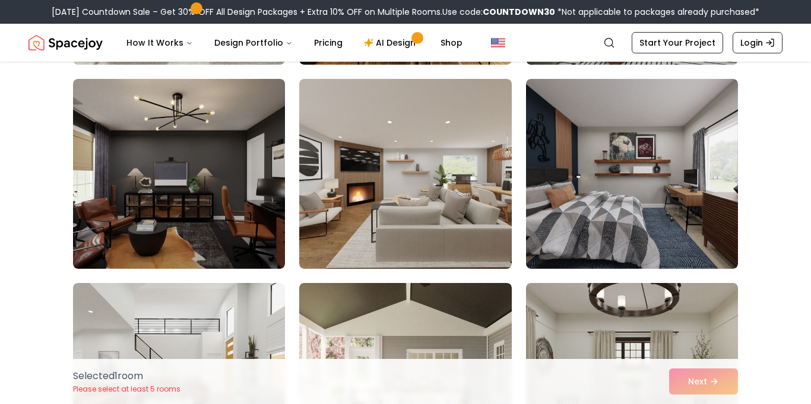
scroll to position [492, 0]
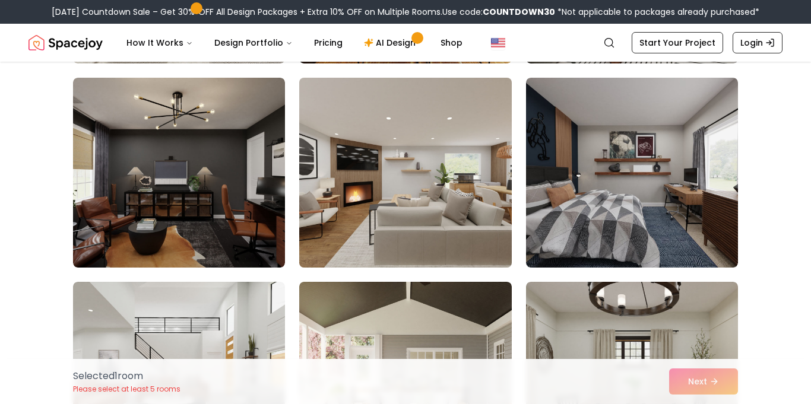
click at [446, 177] on img at bounding box center [405, 172] width 223 height 199
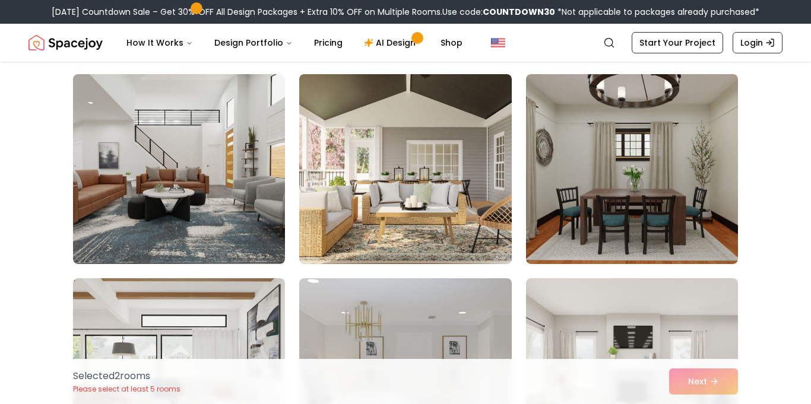
click at [446, 177] on img at bounding box center [405, 169] width 212 height 190
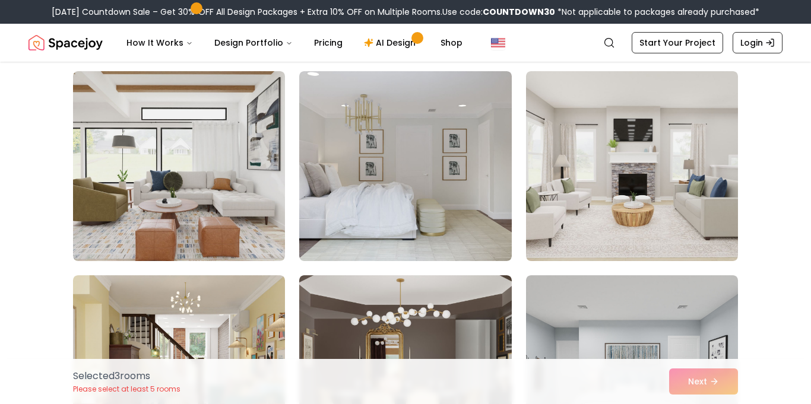
scroll to position [909, 0]
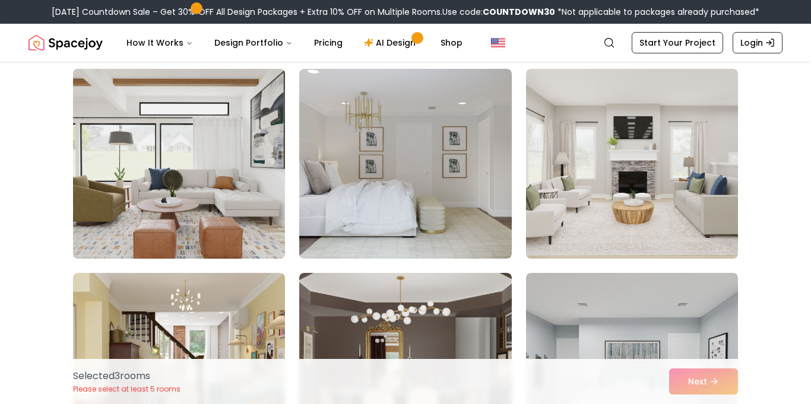
click at [246, 189] on img at bounding box center [179, 163] width 223 height 199
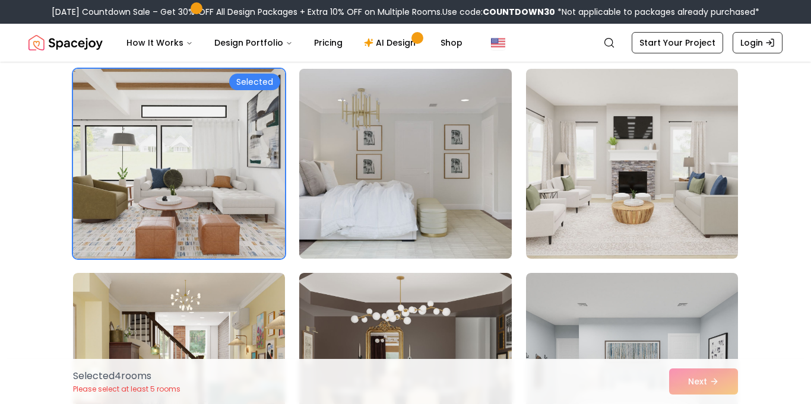
click at [454, 176] on img at bounding box center [405, 163] width 223 height 199
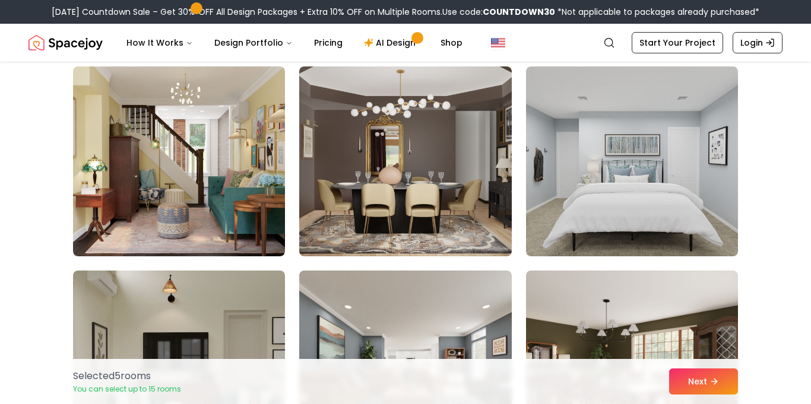
scroll to position [1118, 0]
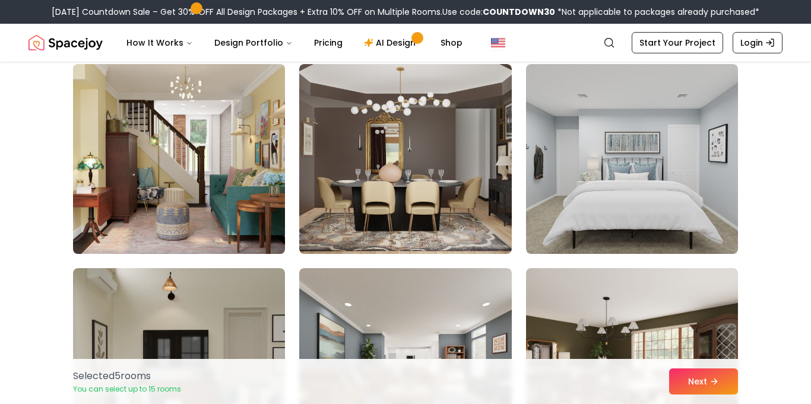
click at [240, 178] on img at bounding box center [179, 158] width 223 height 199
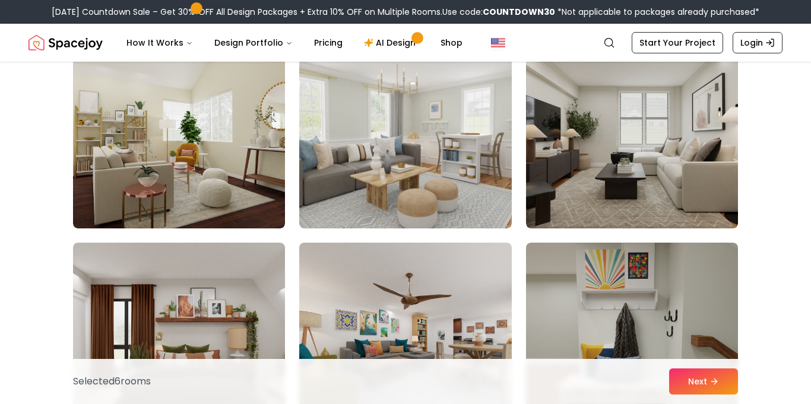
scroll to position [1553, 0]
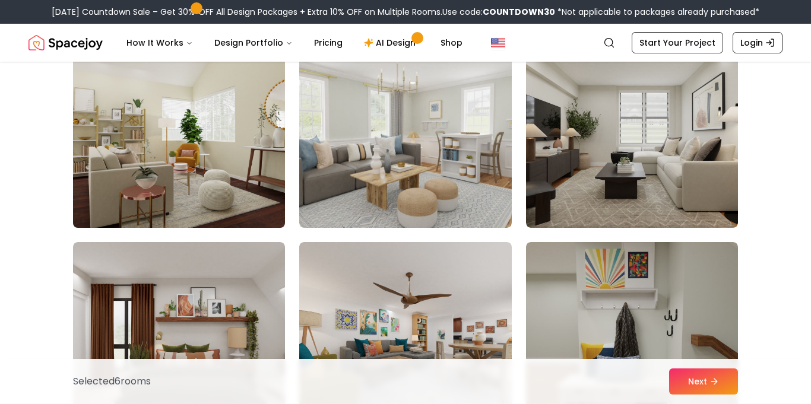
click at [177, 174] on img at bounding box center [179, 132] width 223 height 199
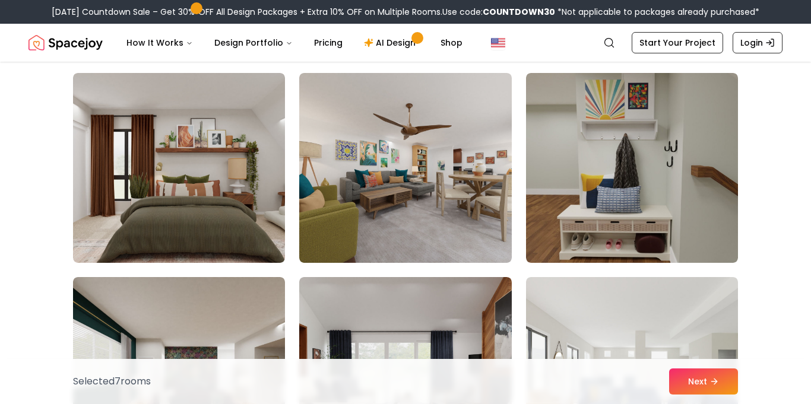
scroll to position [1723, 0]
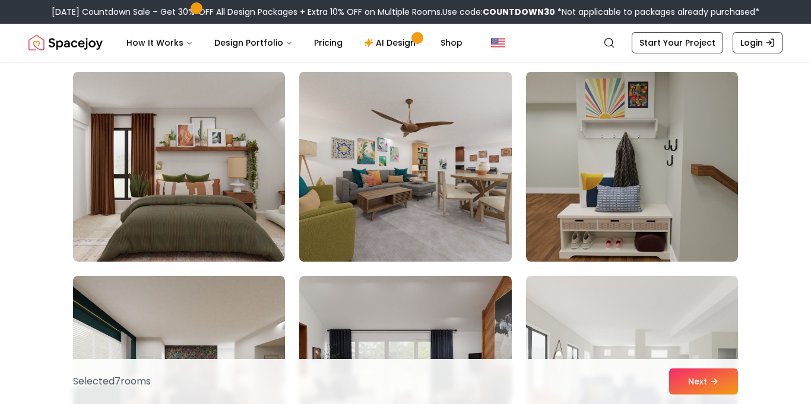
click at [439, 169] on img at bounding box center [405, 166] width 223 height 199
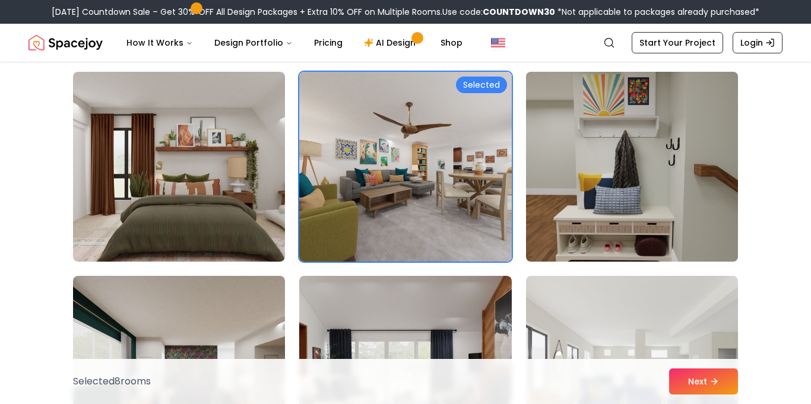
click at [589, 184] on img at bounding box center [632, 166] width 223 height 199
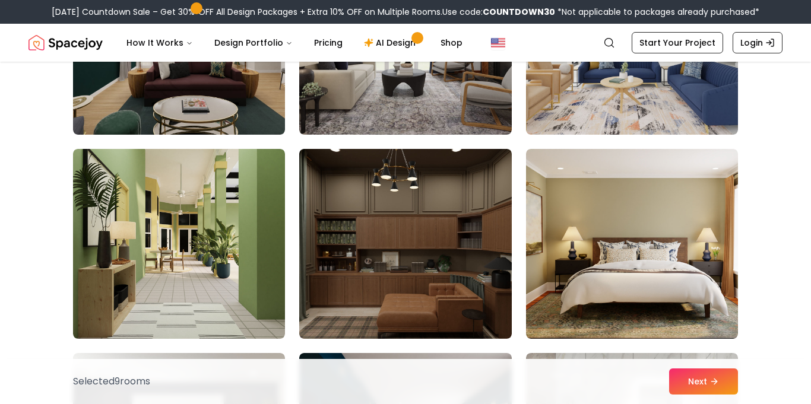
scroll to position [2063, 0]
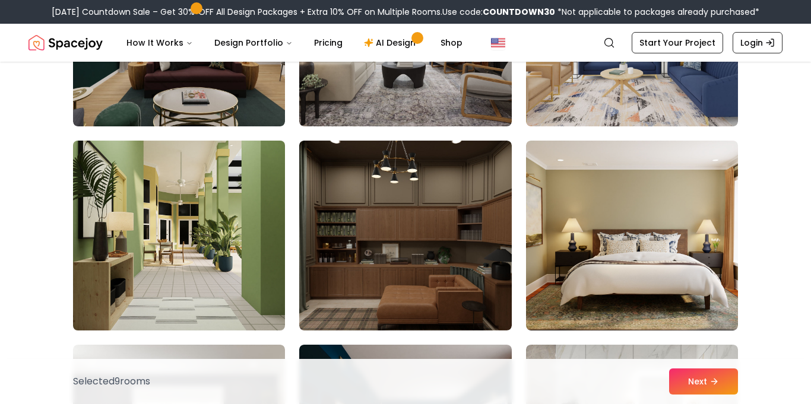
click at [166, 227] on img at bounding box center [179, 235] width 223 height 199
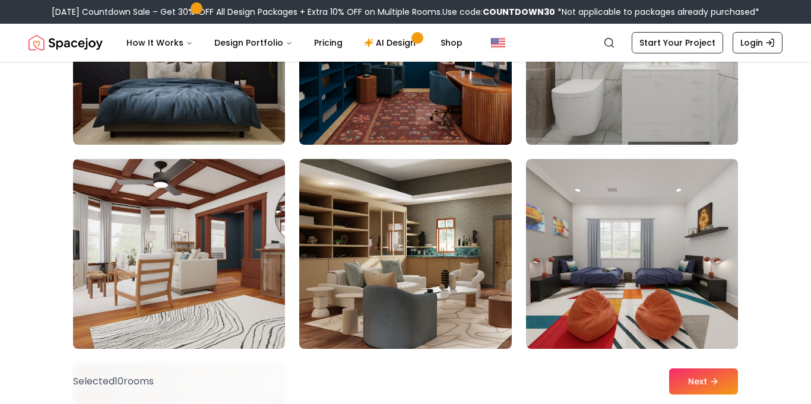
scroll to position [2473, 0]
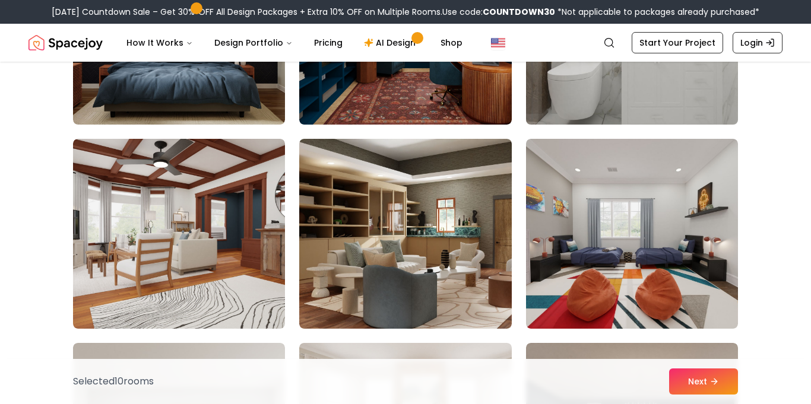
click at [572, 104] on img at bounding box center [632, 29] width 223 height 199
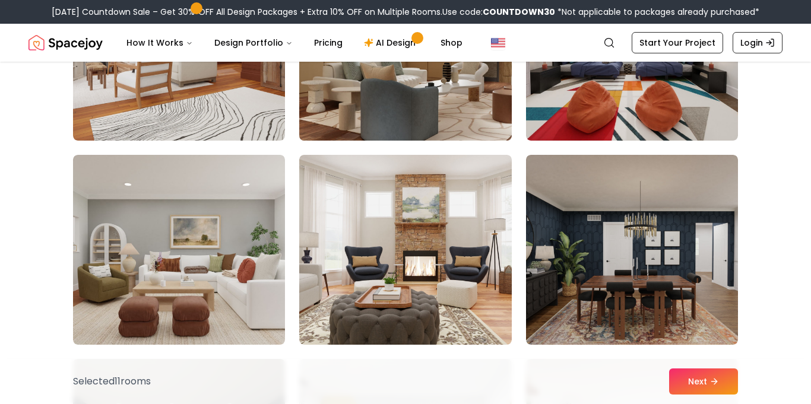
scroll to position [2681, 0]
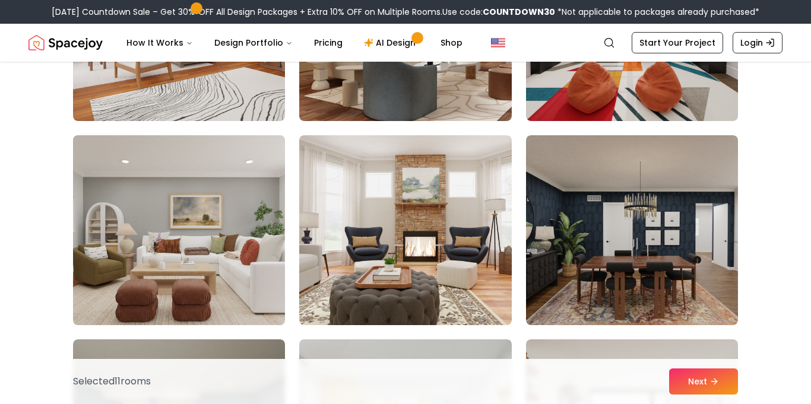
click at [203, 239] on img at bounding box center [179, 230] width 223 height 199
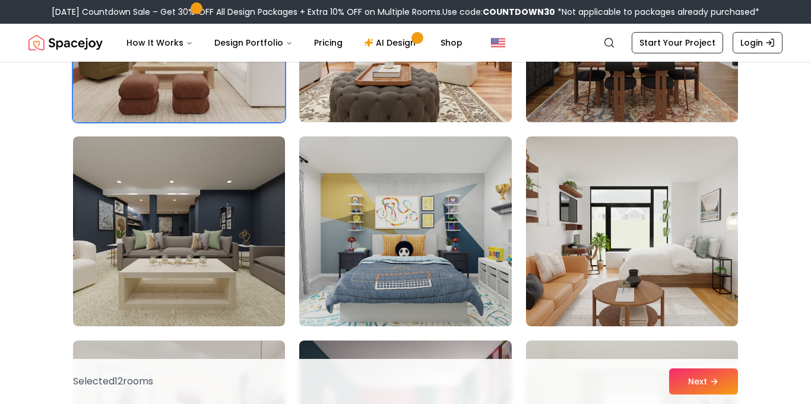
scroll to position [2891, 0]
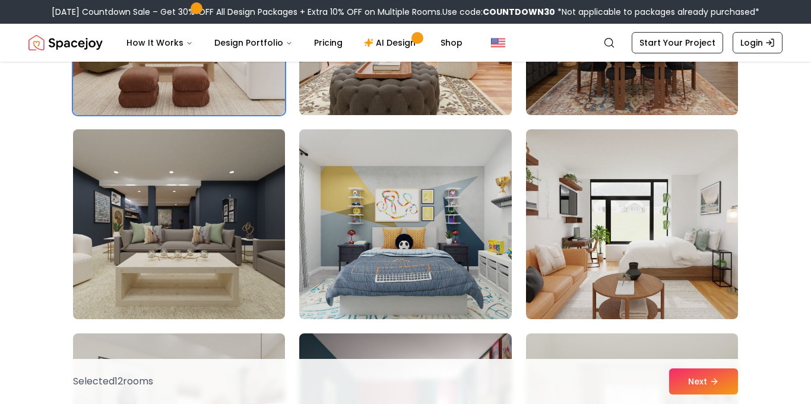
click at [281, 218] on img at bounding box center [179, 224] width 223 height 199
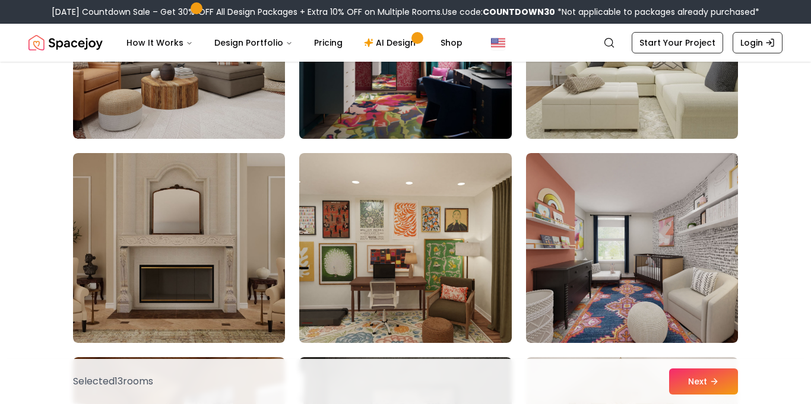
scroll to position [3298, 0]
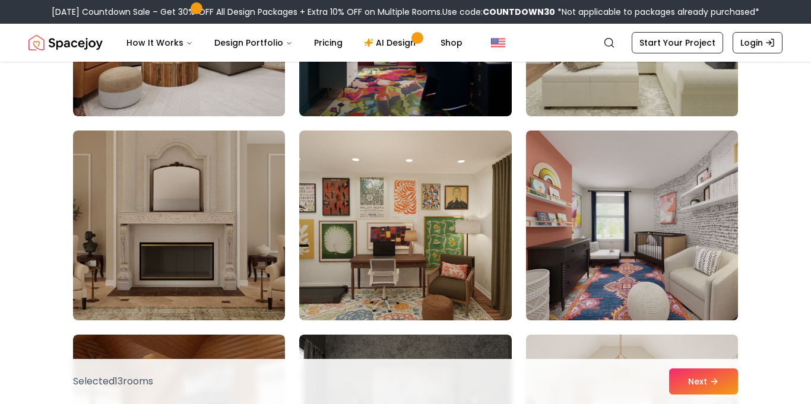
click at [563, 223] on img at bounding box center [632, 225] width 223 height 199
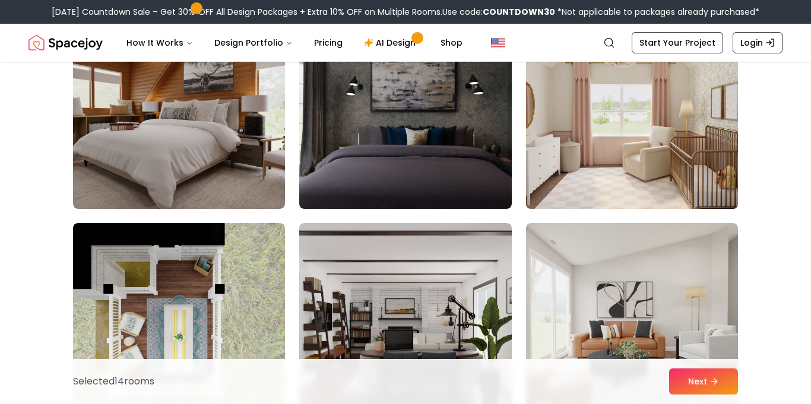
click at [623, 167] on img at bounding box center [632, 113] width 223 height 199
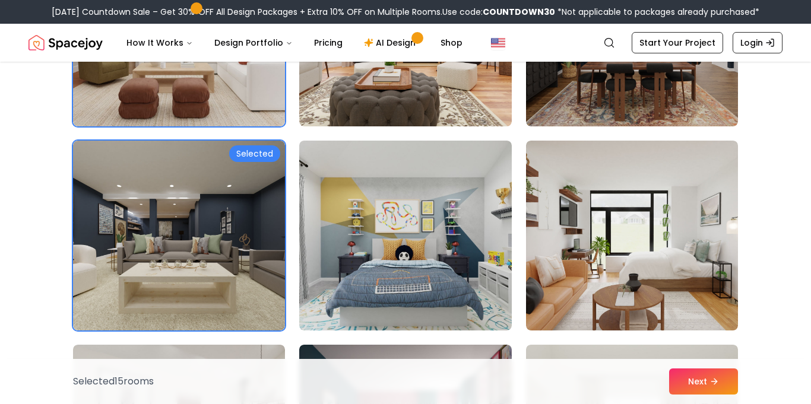
scroll to position [2882, 0]
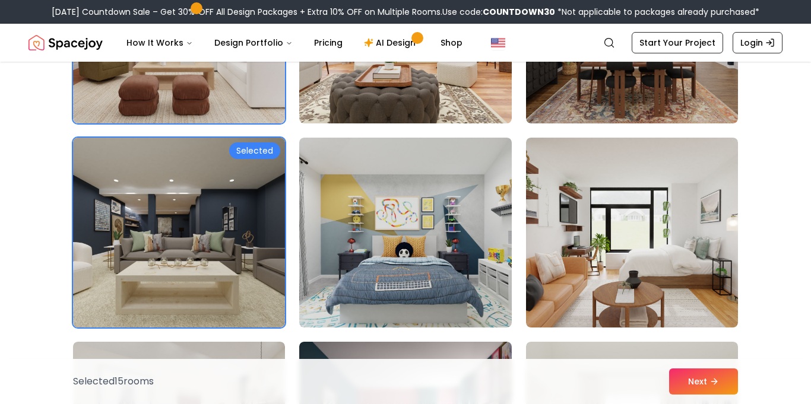
click at [256, 217] on img at bounding box center [179, 232] width 223 height 199
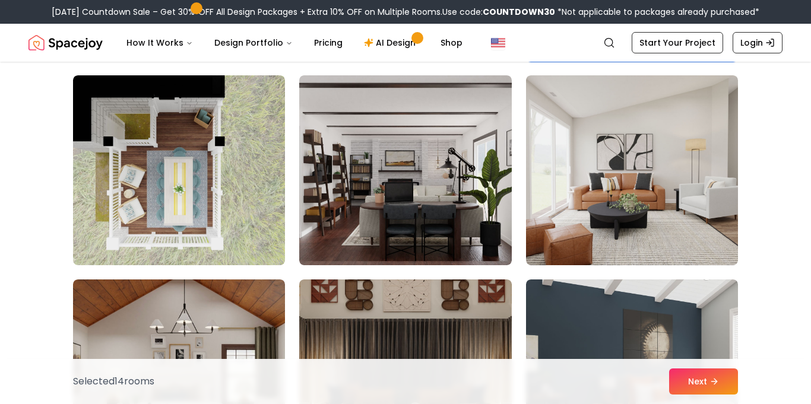
scroll to position [3767, 0]
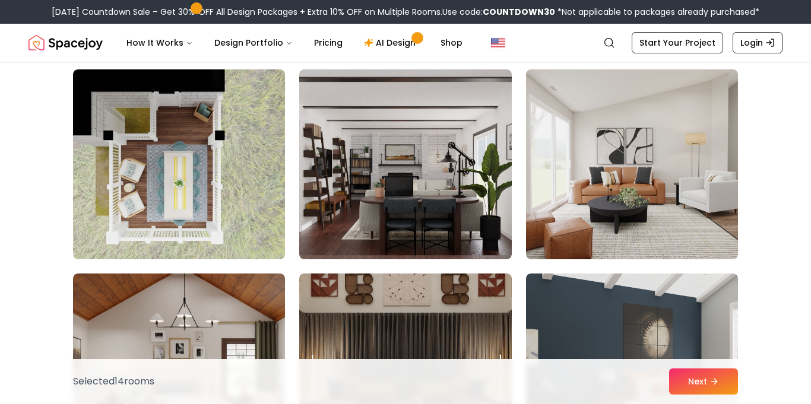
click at [256, 217] on img at bounding box center [179, 164] width 212 height 190
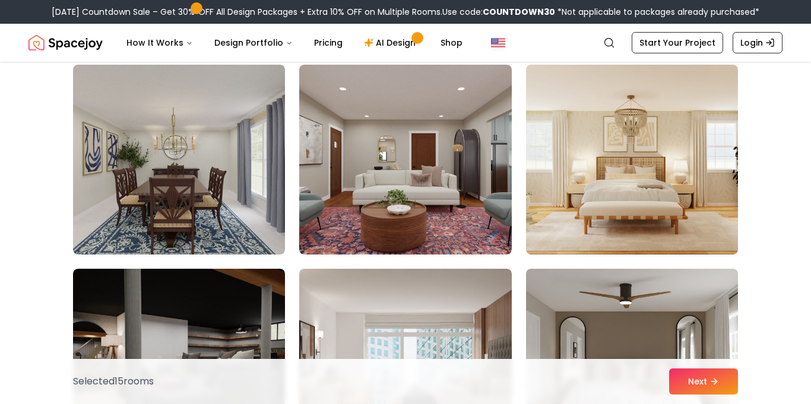
scroll to position [4392, 0]
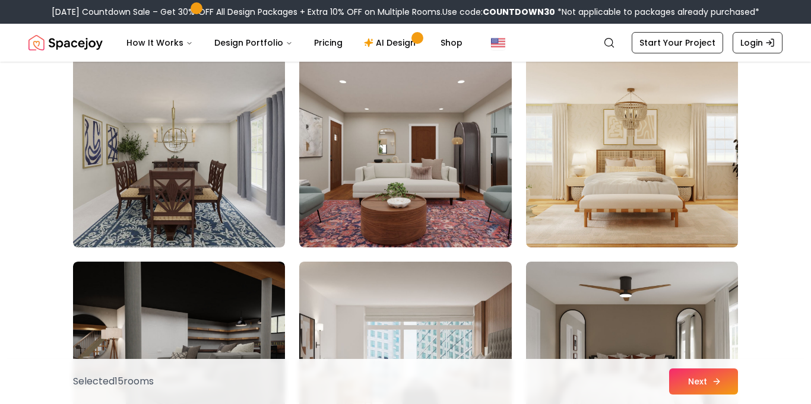
click at [700, 389] on button "Next" at bounding box center [703, 382] width 69 height 26
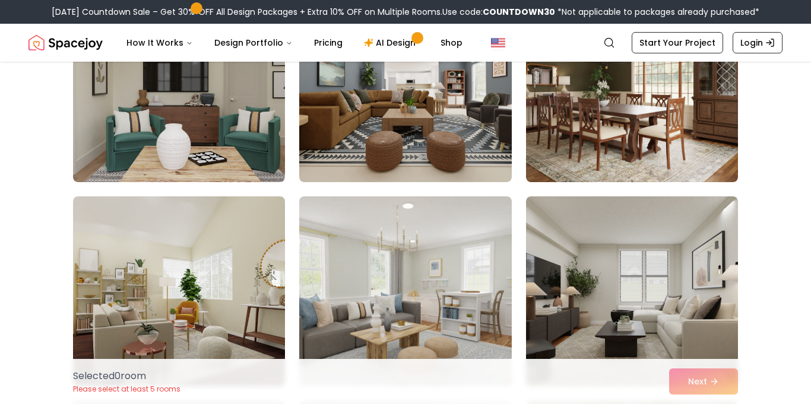
scroll to position [1454, 0]
